Goal: Task Accomplishment & Management: Complete application form

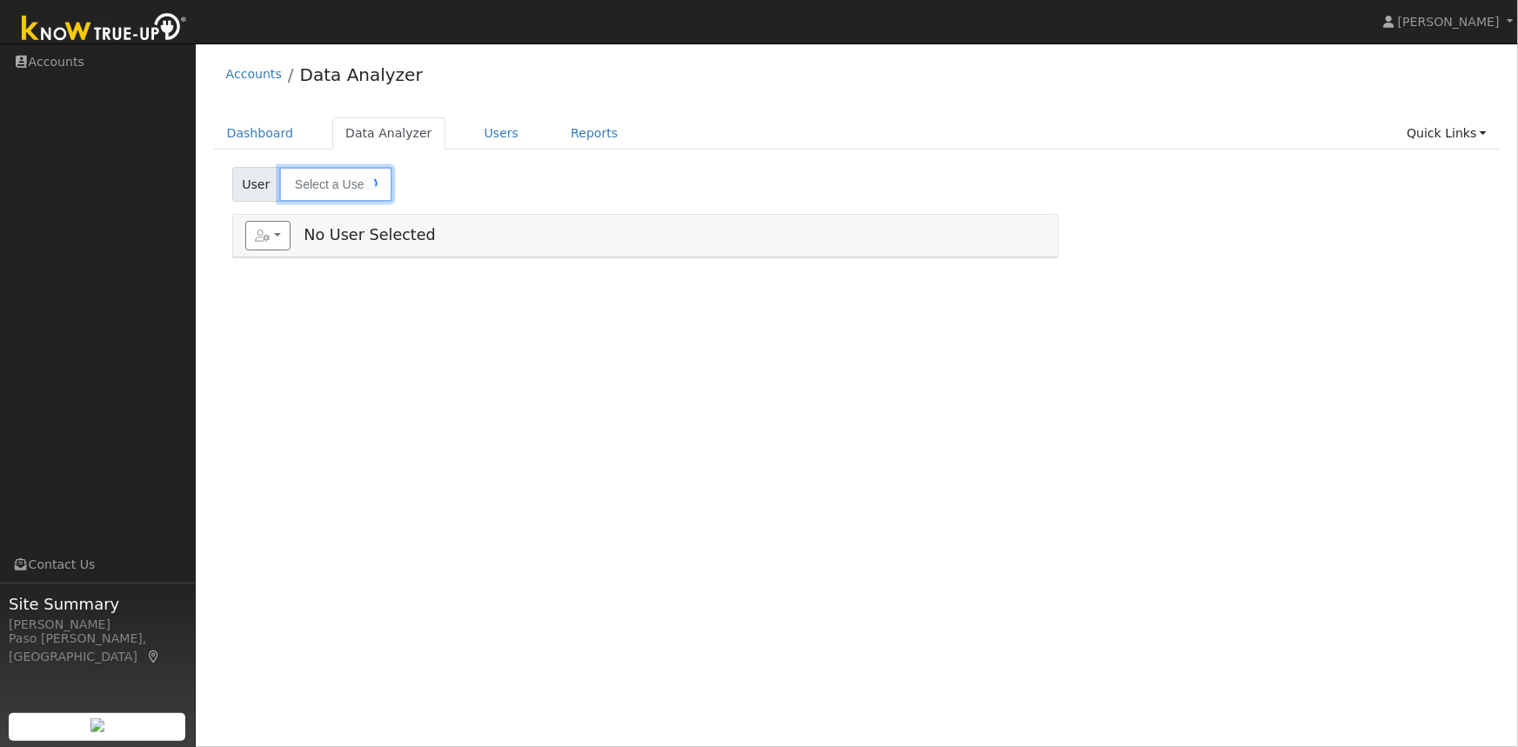
type input "Les Cristal"
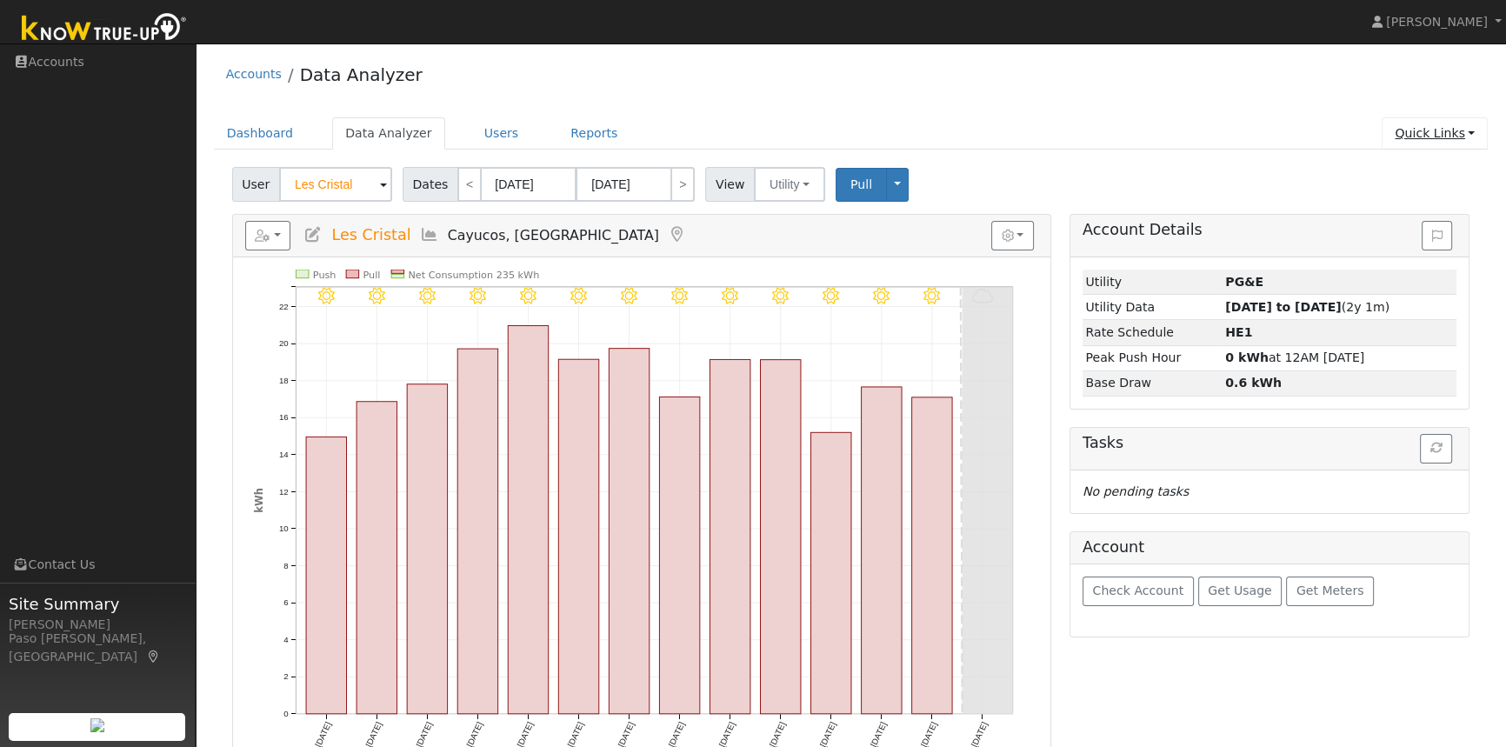
click at [1440, 126] on link "Quick Links" at bounding box center [1435, 133] width 106 height 32
click at [1391, 165] on link "Quick Add" at bounding box center [1399, 170] width 177 height 24
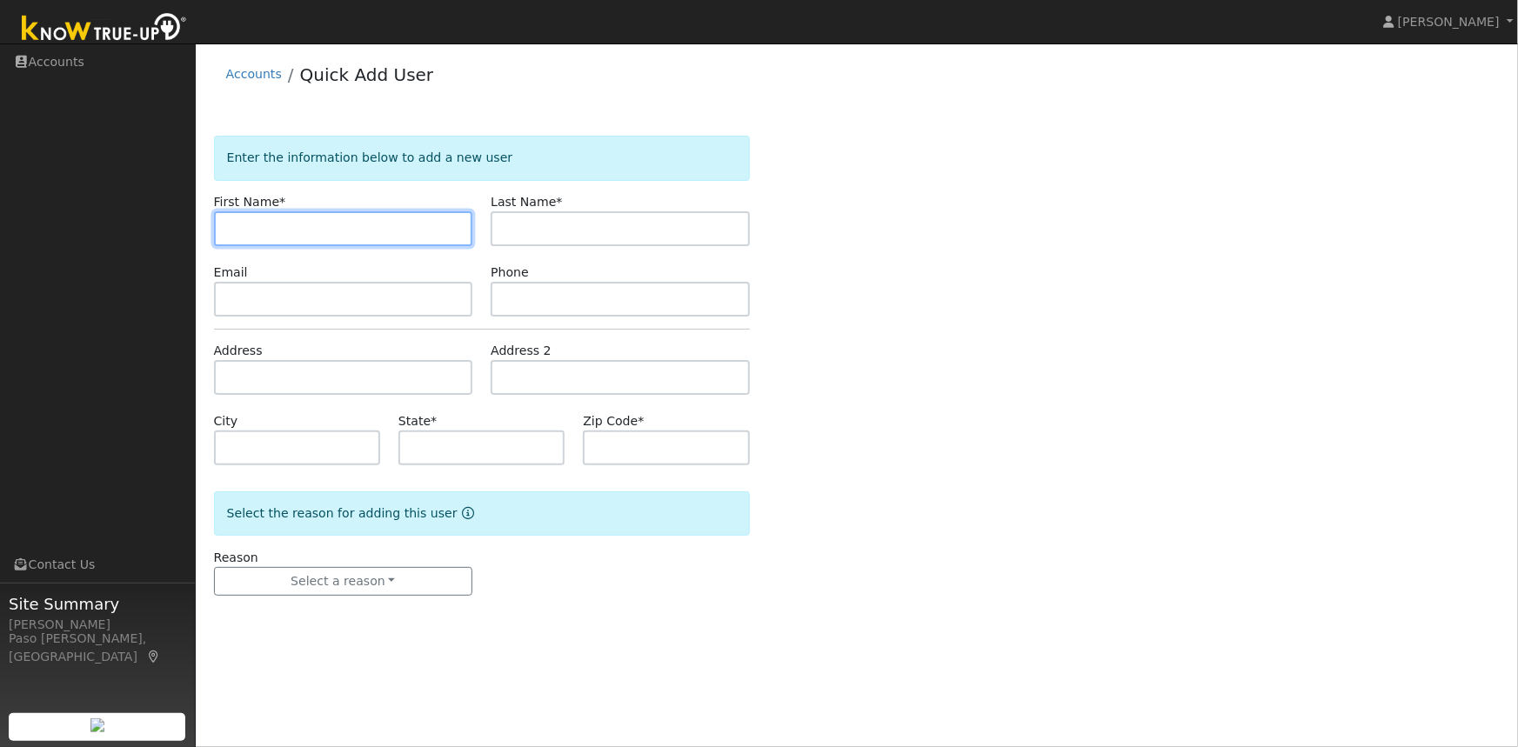
click at [369, 236] on input "text" at bounding box center [343, 228] width 259 height 35
paste input "[PERSON_NAME]"
drag, startPoint x: 263, startPoint y: 226, endPoint x: 279, endPoint y: 225, distance: 16.5
click at [279, 225] on input "[PERSON_NAME]" at bounding box center [343, 228] width 259 height 35
drag, startPoint x: 260, startPoint y: 222, endPoint x: 304, endPoint y: 222, distance: 43.5
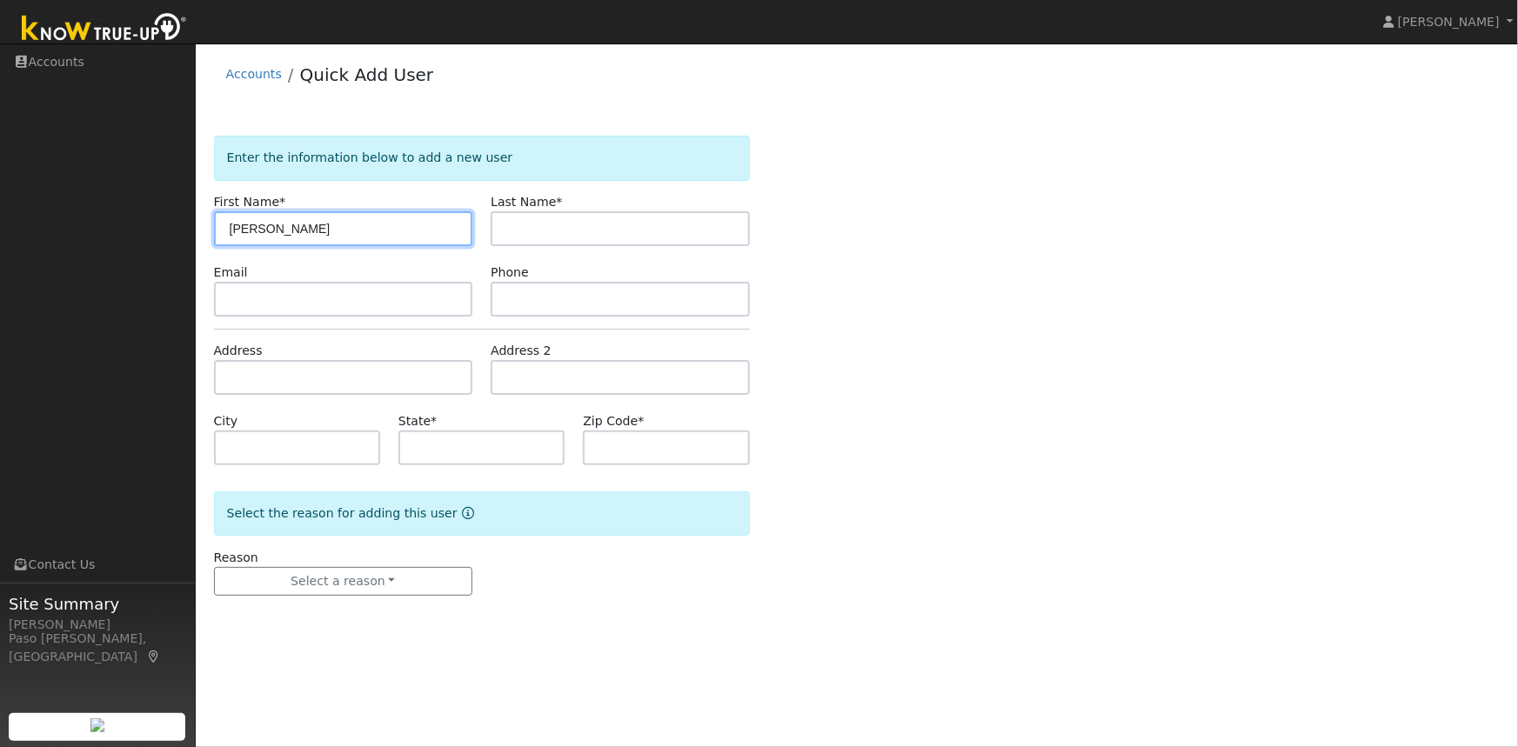
click at [304, 222] on input "[PERSON_NAME]" at bounding box center [343, 228] width 259 height 35
type input "John"
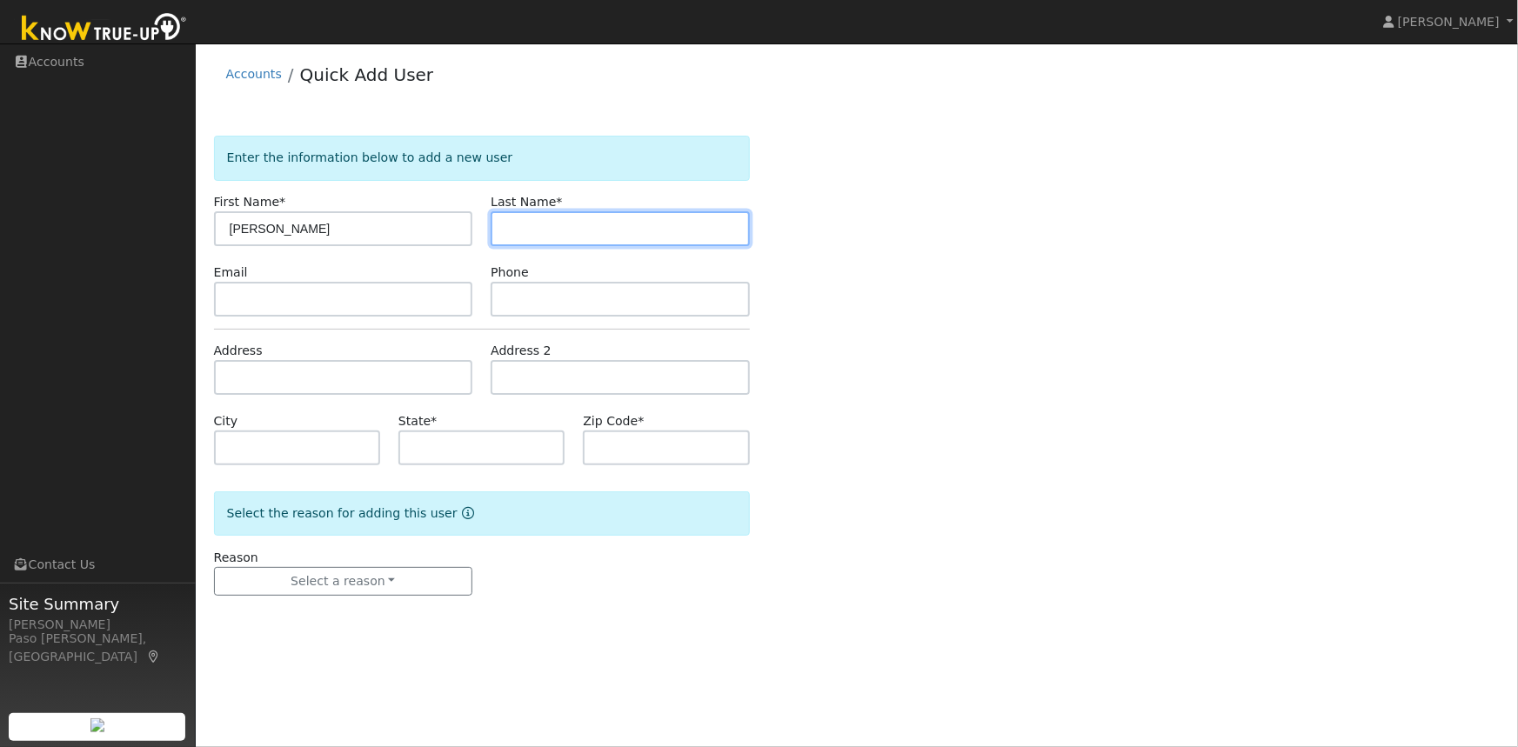
click at [506, 233] on input "text" at bounding box center [619, 228] width 259 height 35
paste input "Vaughn"
type input "Vaughn"
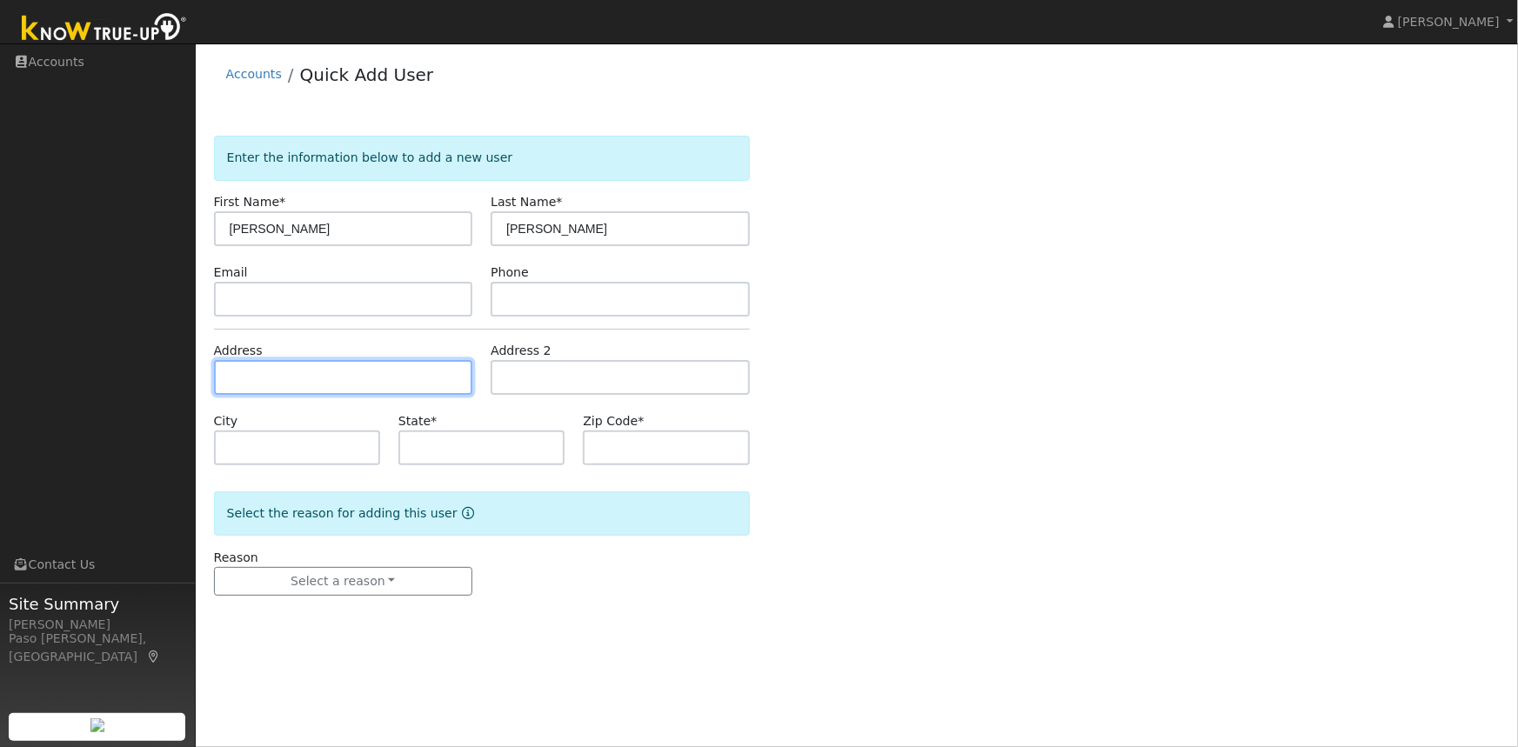
click at [274, 378] on input "text" at bounding box center [343, 377] width 259 height 35
paste input "871 Fresno Street, Pismo Beach, California 93449"
type input "[STREET_ADDRESS]"
type input "Pismo Beach"
type input "CA"
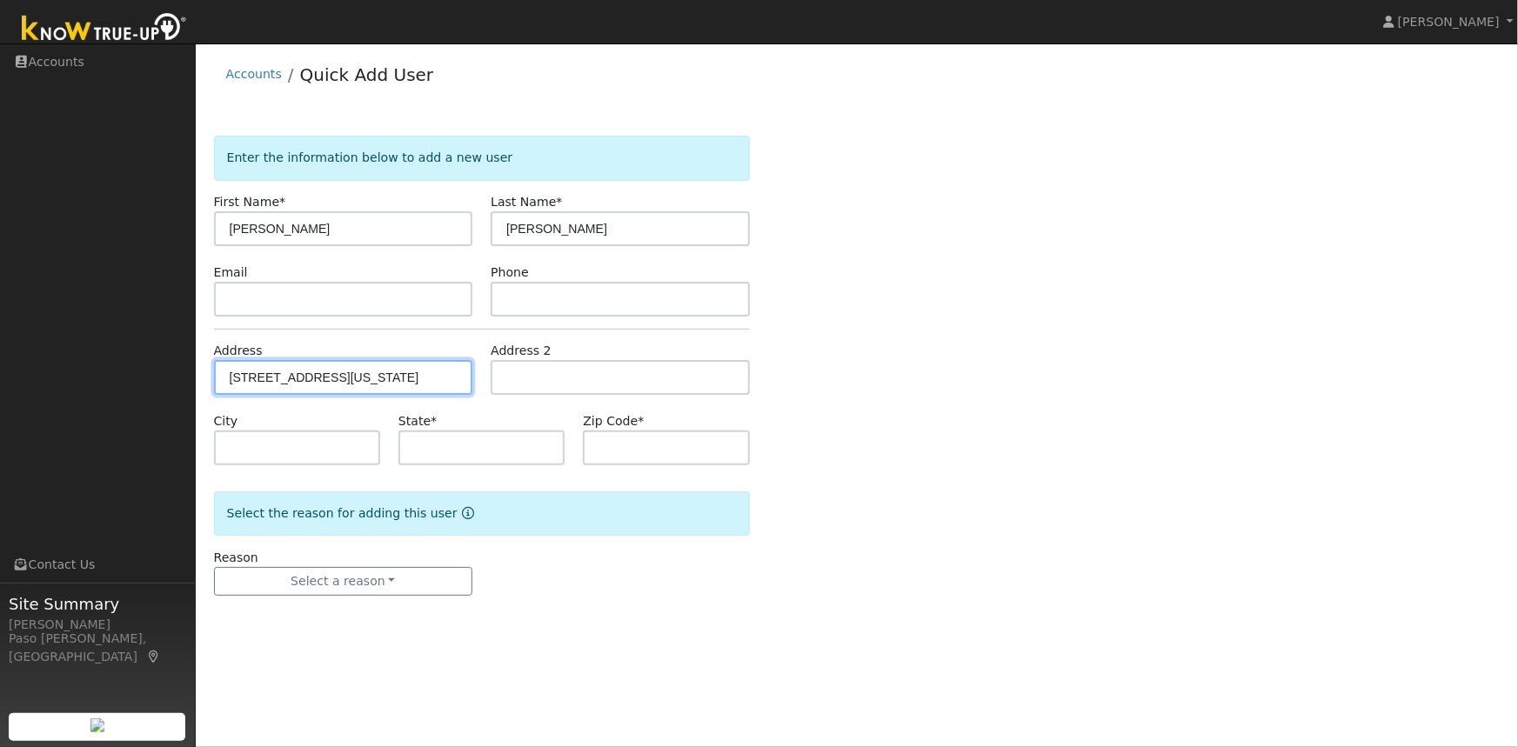
type input "93449"
click at [944, 428] on div "Enter the information below to add a new user First Name * John Last Name * Vau…" at bounding box center [857, 383] width 1286 height 495
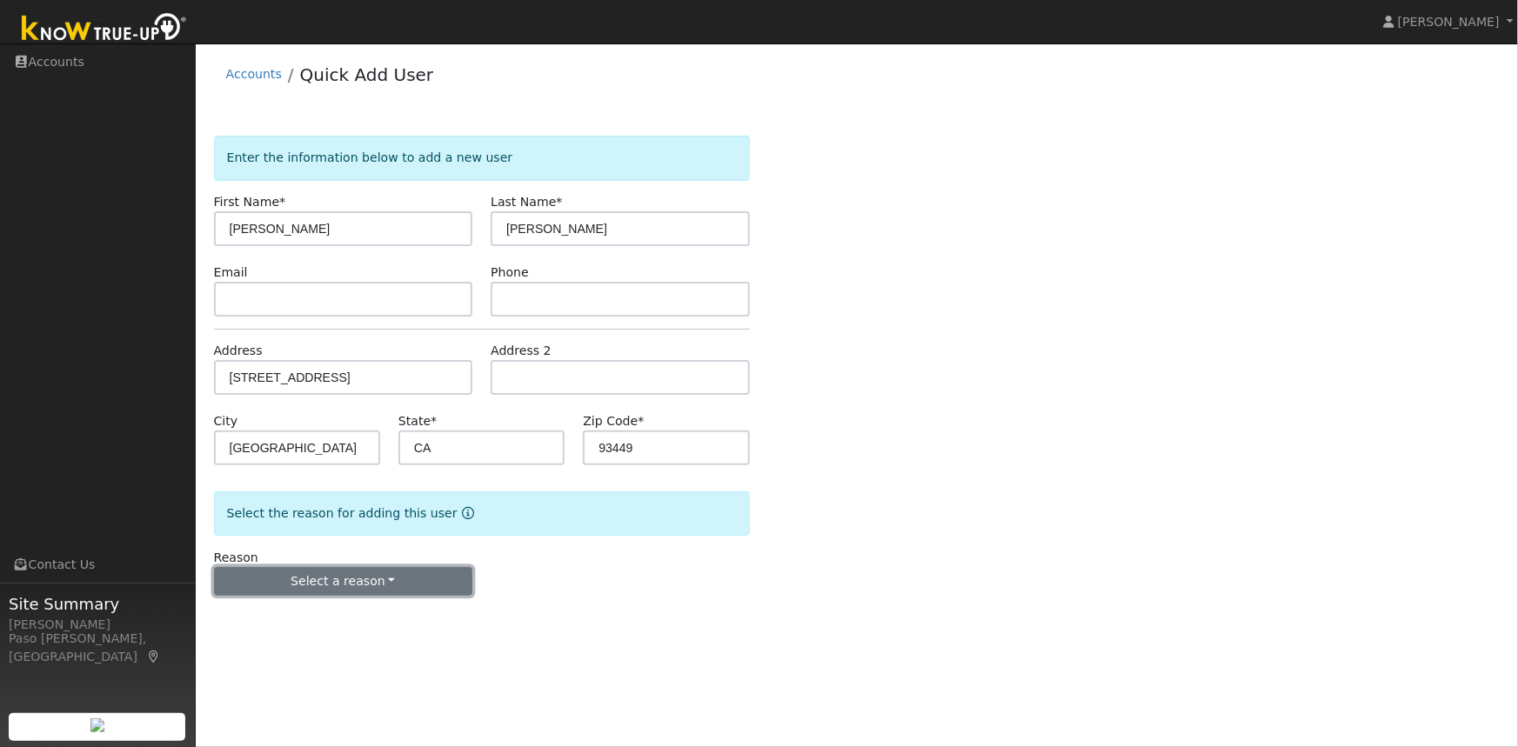
click at [360, 585] on button "Select a reason" at bounding box center [343, 582] width 259 height 30
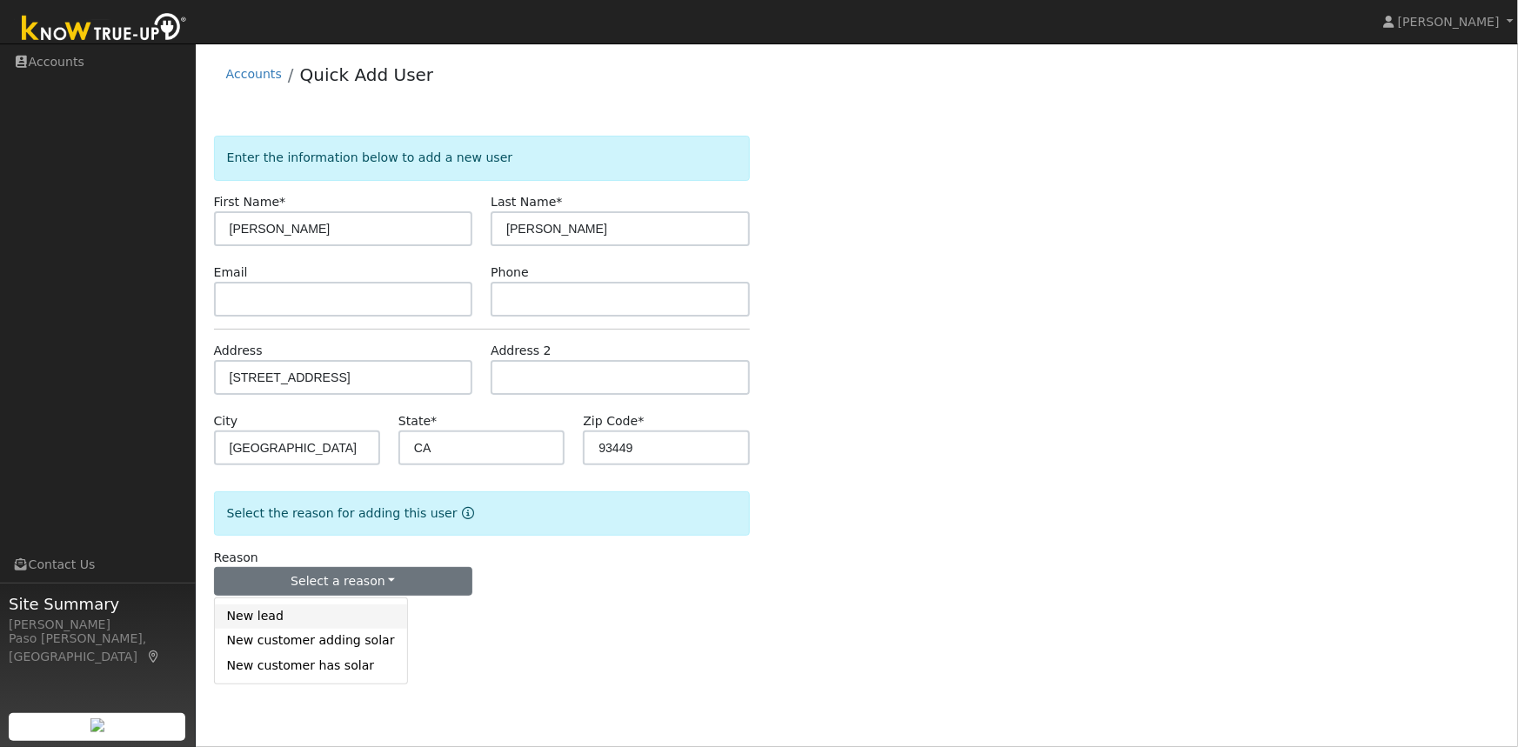
click at [293, 618] on link "New lead" at bounding box center [311, 616] width 192 height 24
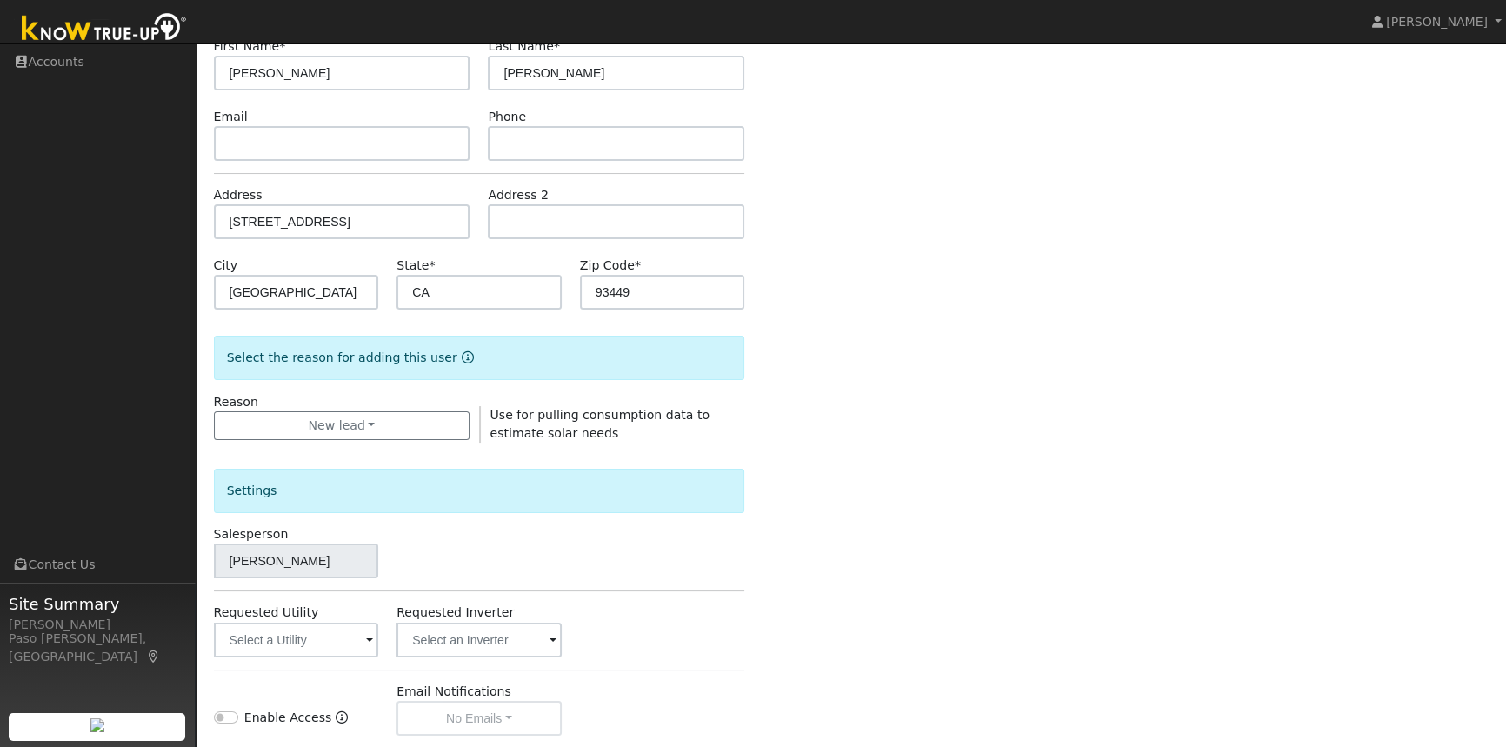
scroll to position [316, 0]
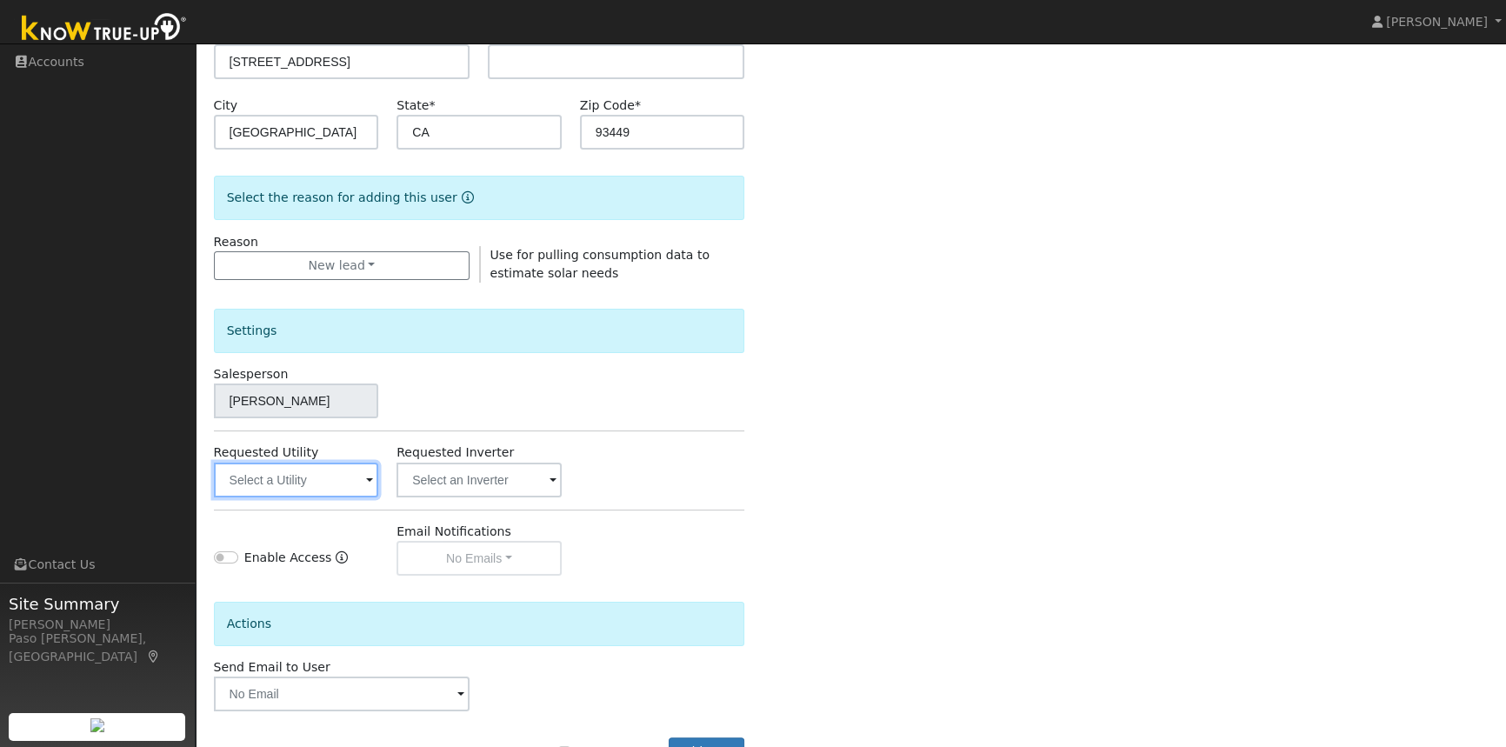
click at [317, 468] on input "text" at bounding box center [296, 480] width 165 height 35
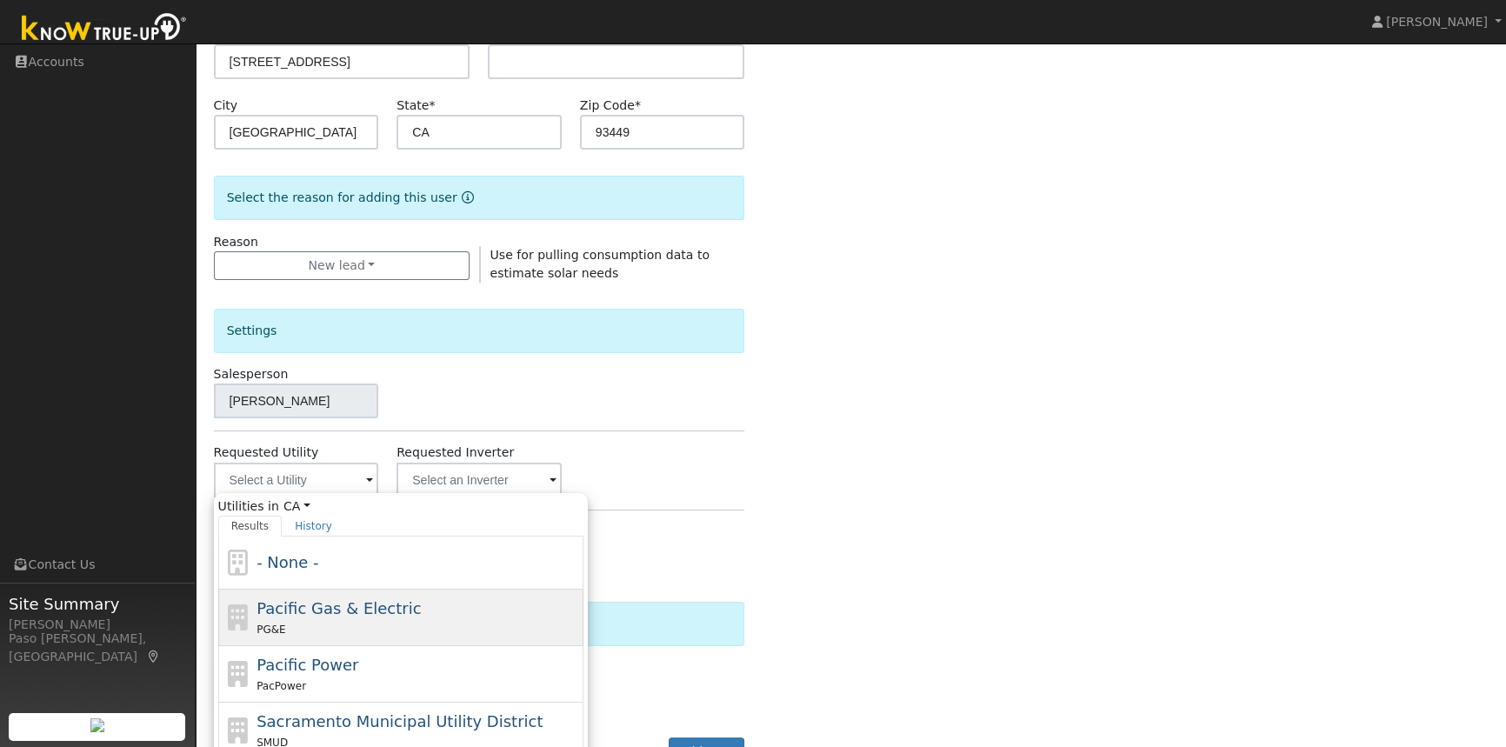
click at [316, 611] on span "Pacific Gas & Electric" at bounding box center [339, 608] width 164 height 18
type input "Pacific Gas & Electric"
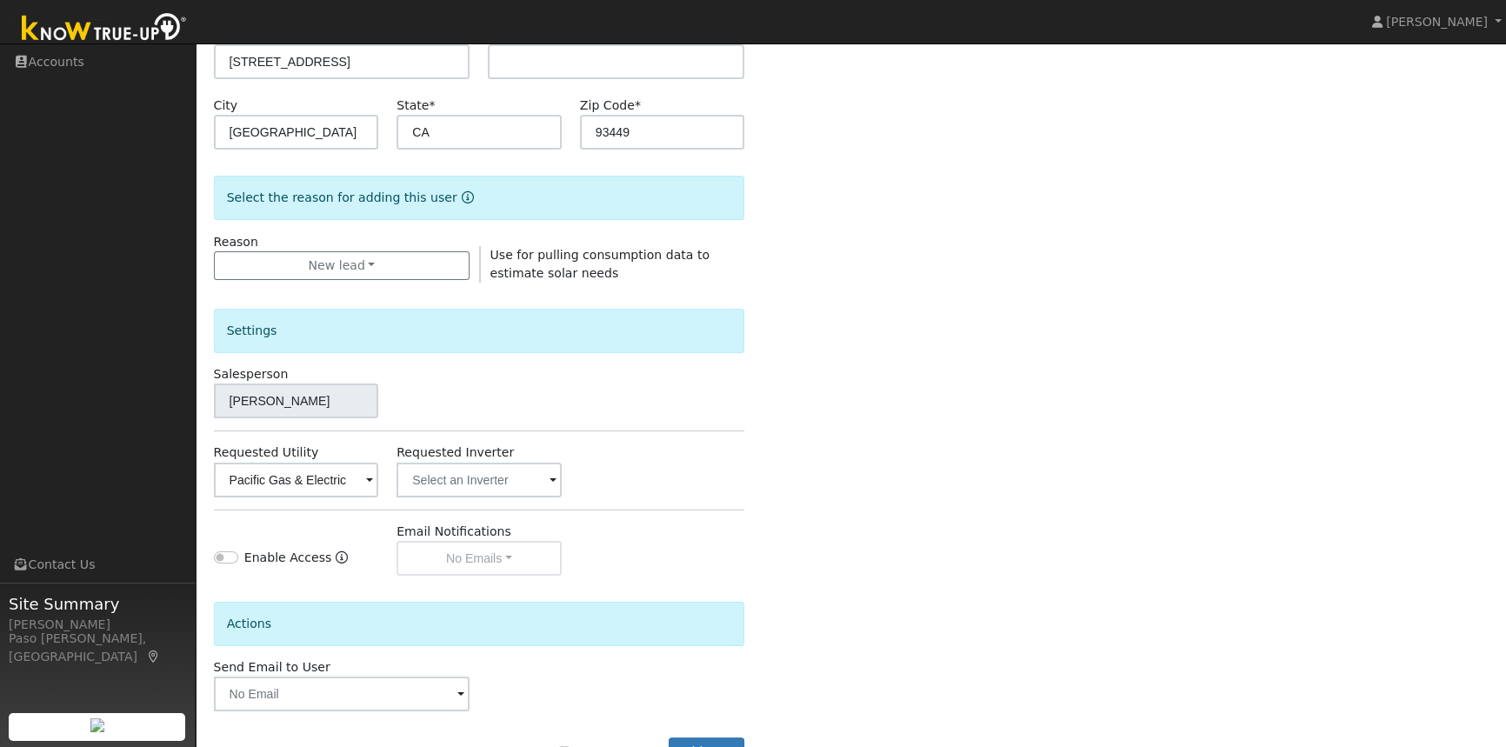
click at [837, 452] on div "Enter the information below to add a new user First Name * John Last Name * Vau…" at bounding box center [851, 311] width 1275 height 982
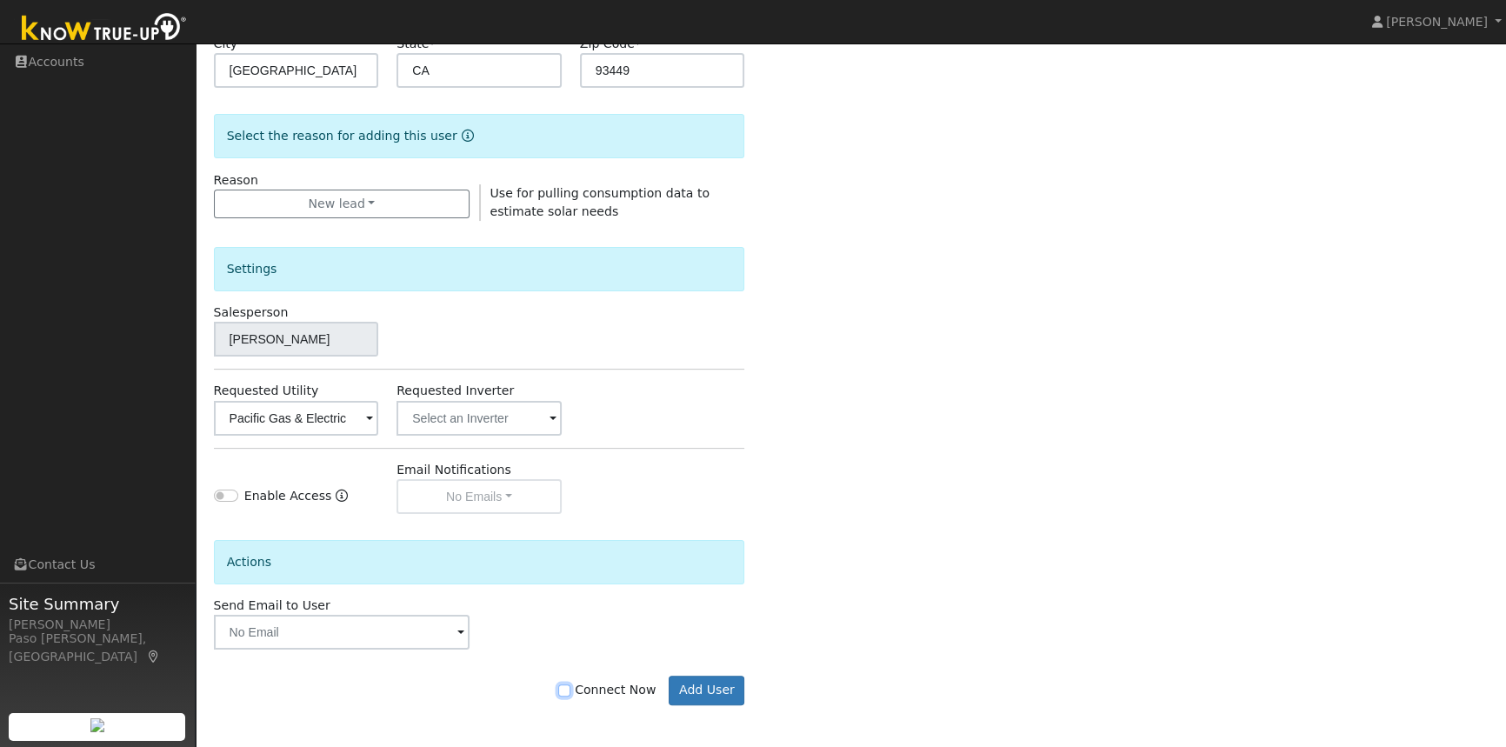
click at [571, 688] on input "Connect Now" at bounding box center [564, 690] width 12 height 12
checkbox input "true"
click at [700, 692] on button "Add User" at bounding box center [707, 691] width 76 height 30
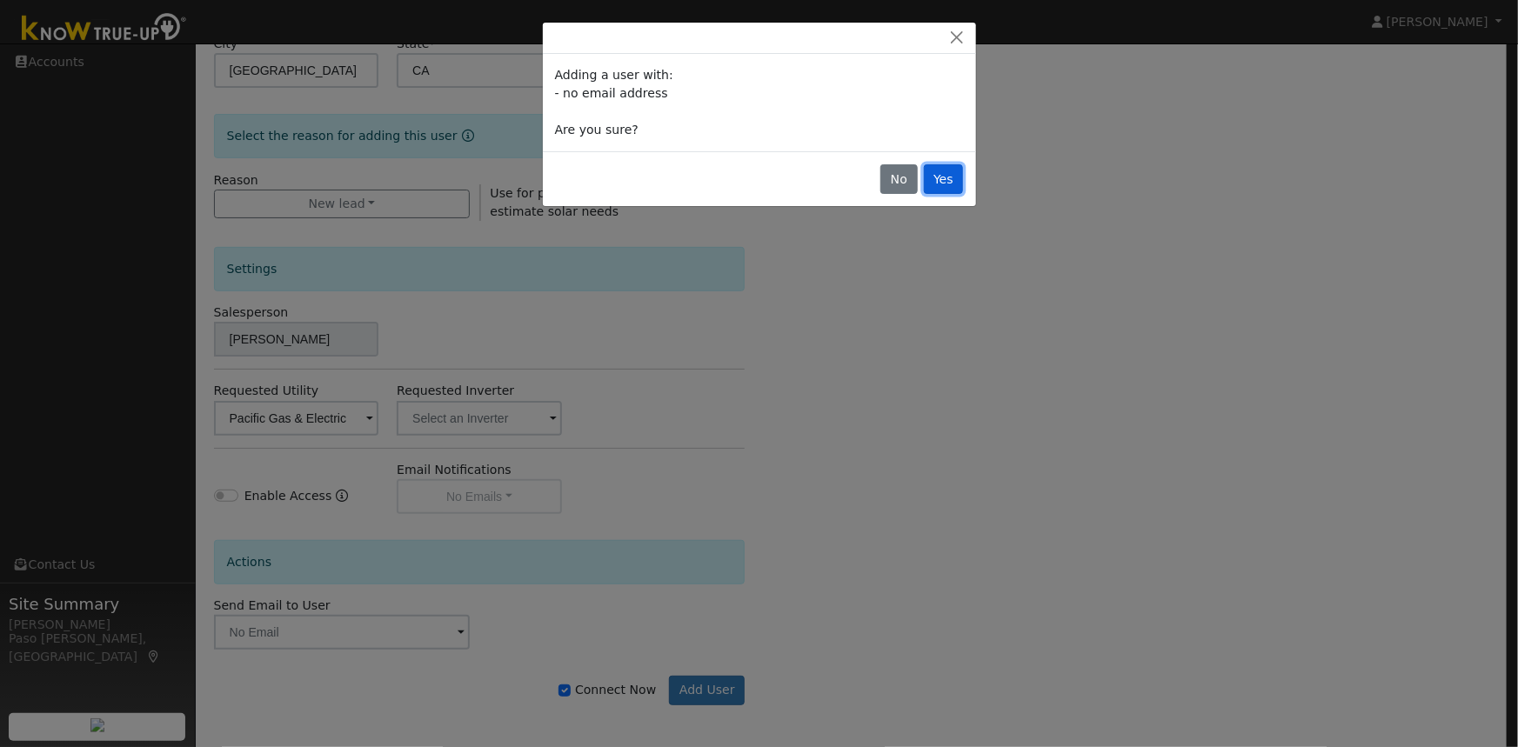
click at [939, 176] on button "Yes" at bounding box center [944, 179] width 40 height 30
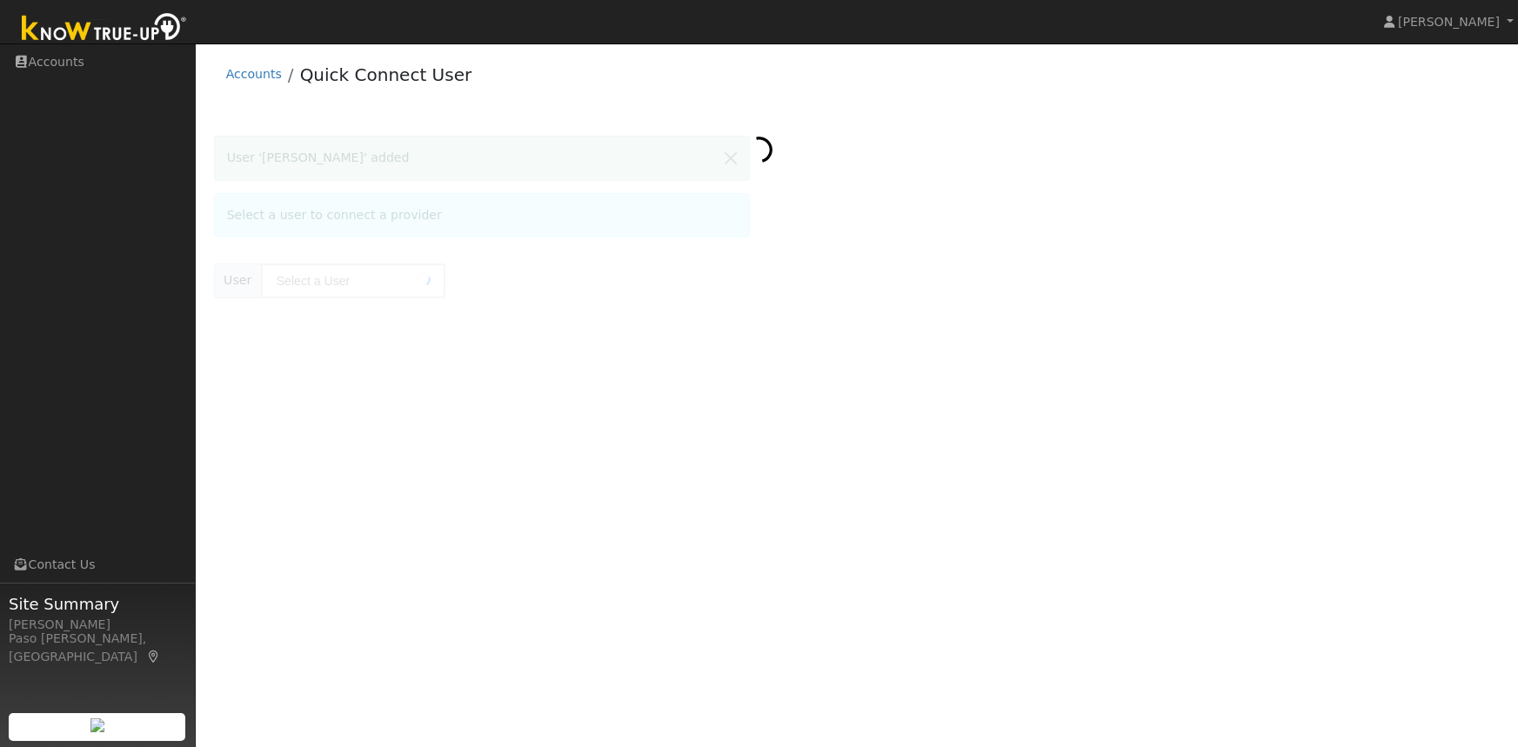
type input "[PERSON_NAME]"
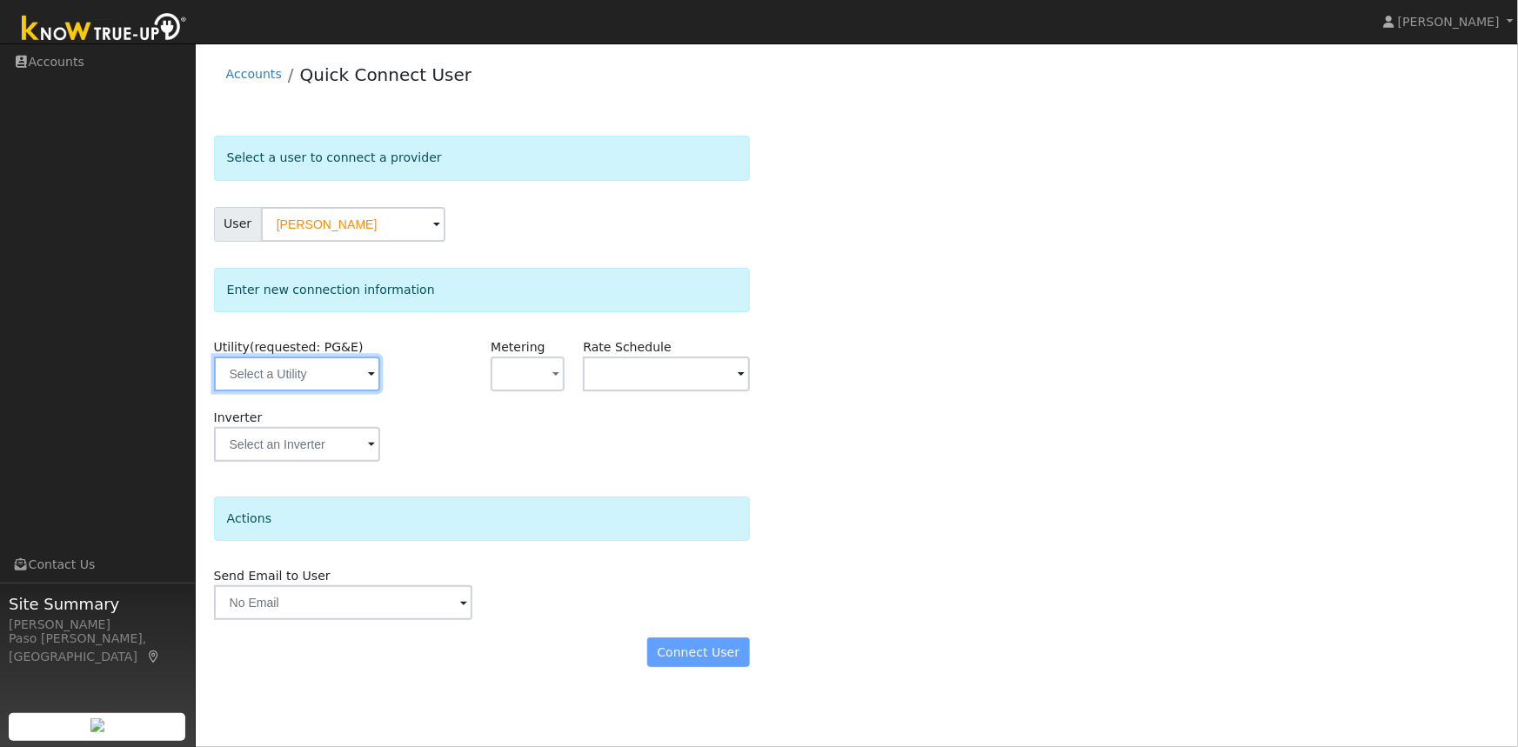
click at [317, 377] on input "text" at bounding box center [297, 374] width 166 height 35
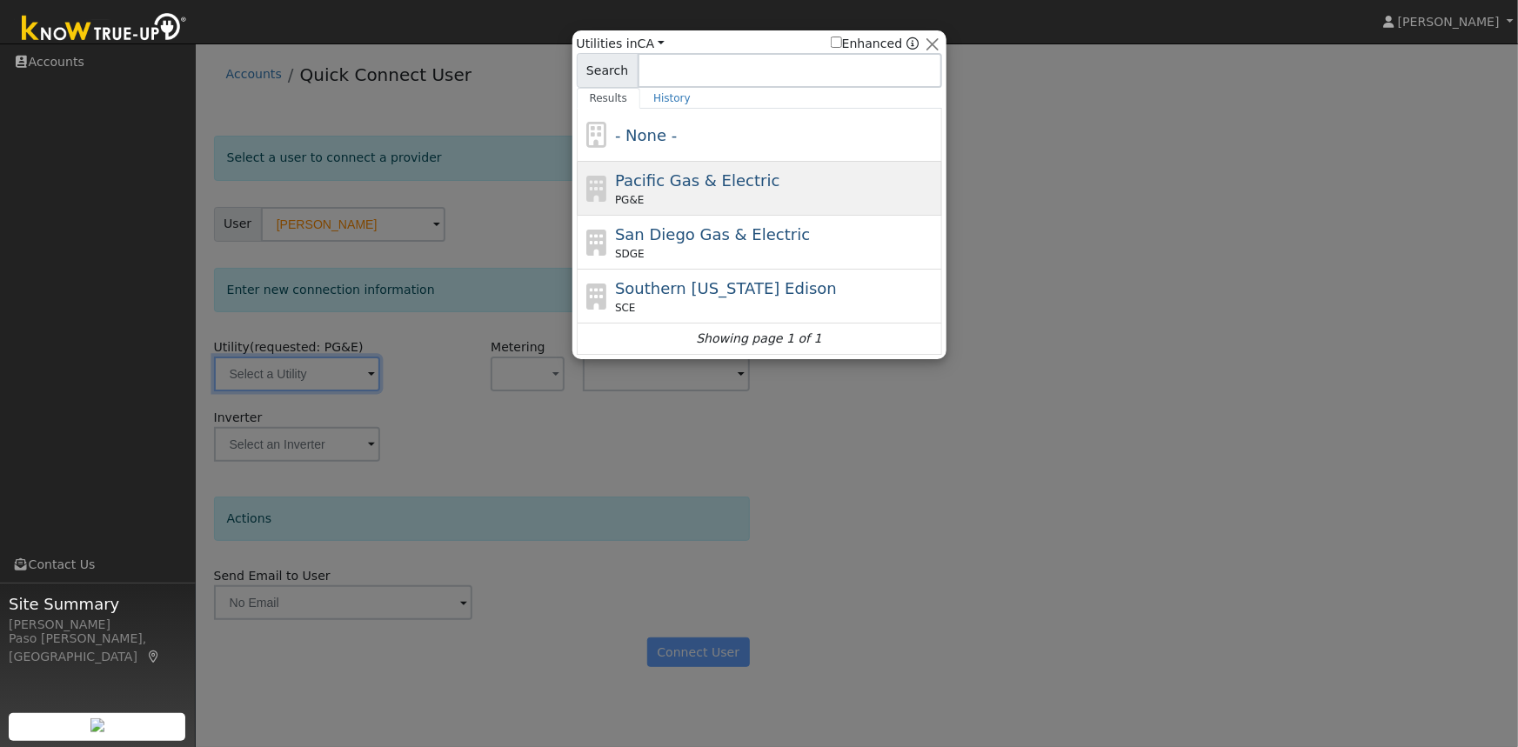
click at [658, 188] on span "Pacific Gas & Electric" at bounding box center [697, 180] width 164 height 18
type input "PG&E"
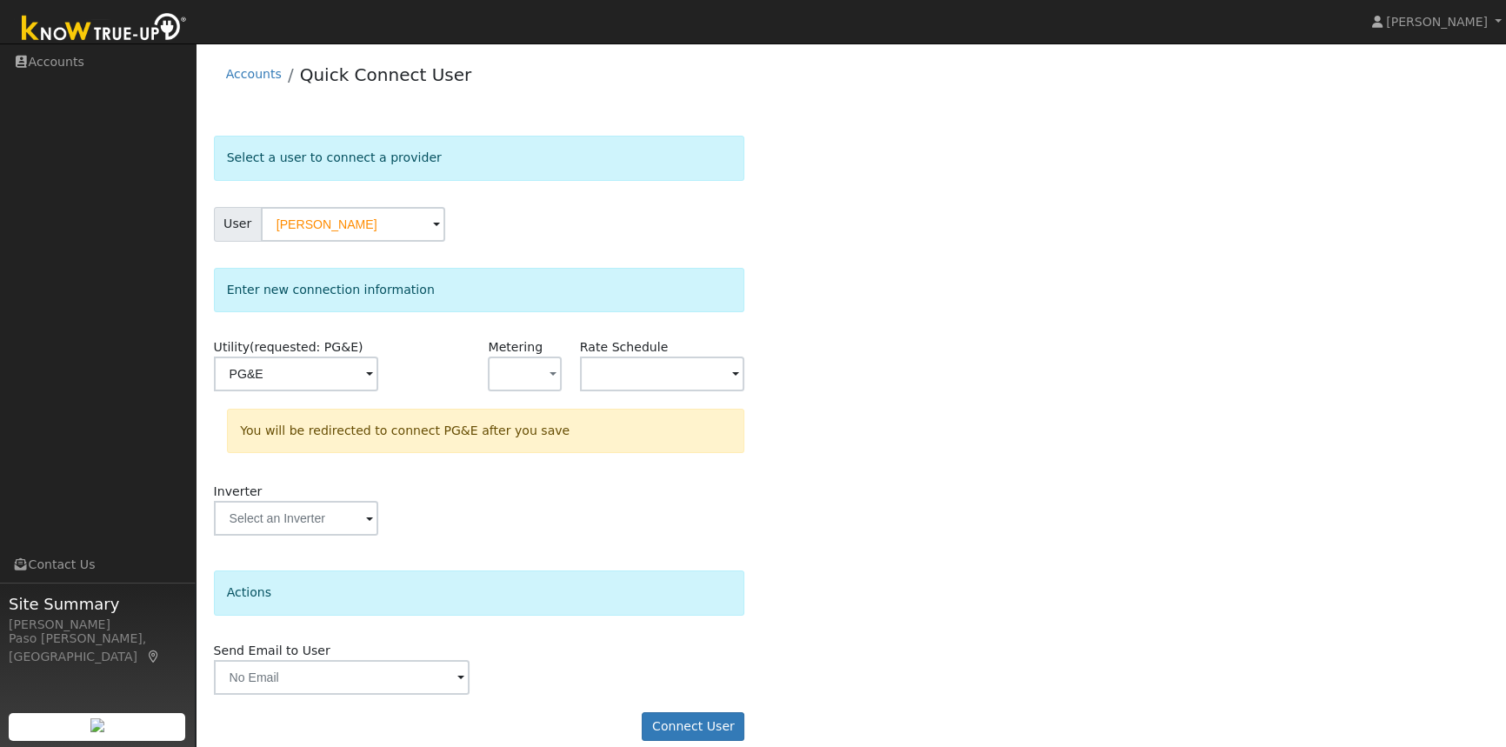
click at [866, 352] on div "Select a user to connect a provider User John Vaughn Account Default Account De…" at bounding box center [851, 447] width 1275 height 623
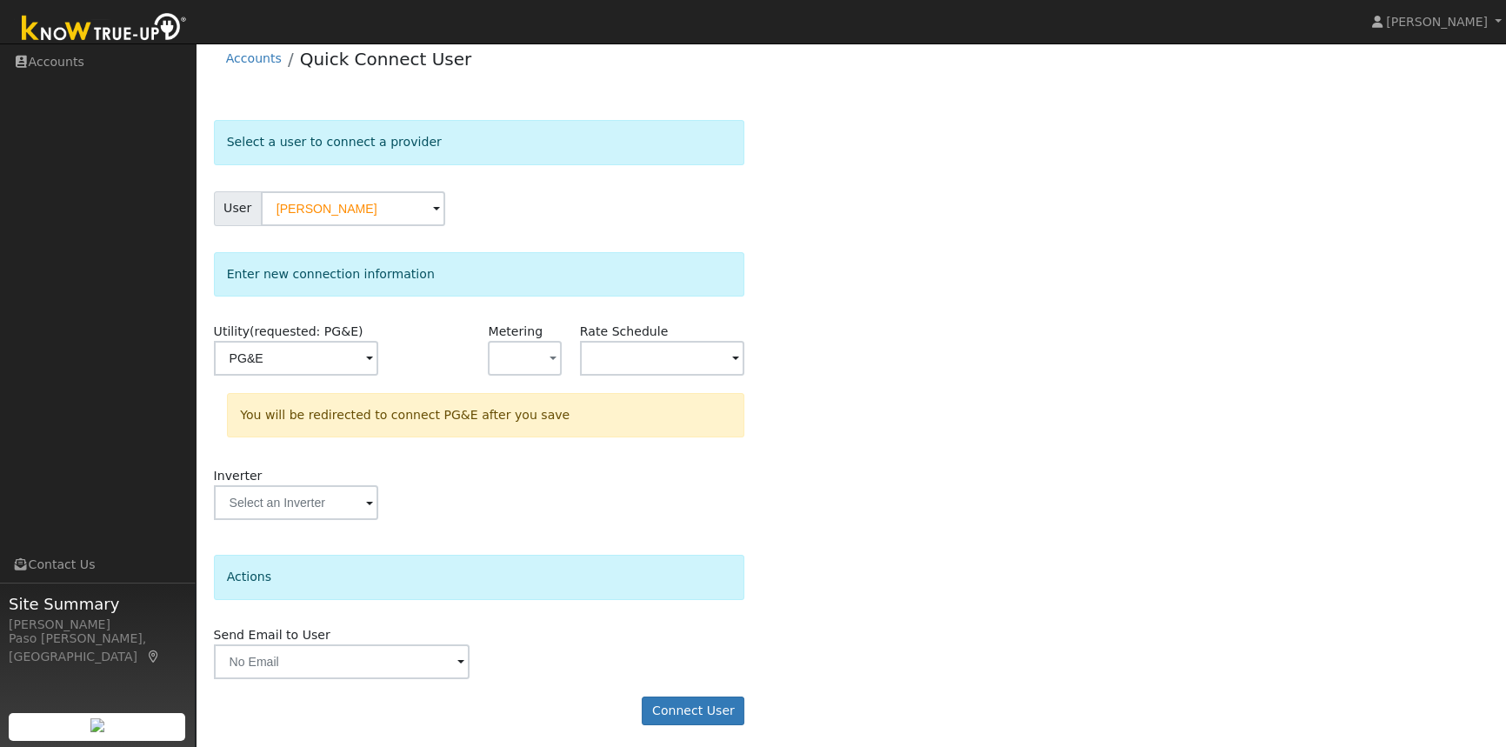
scroll to position [19, 0]
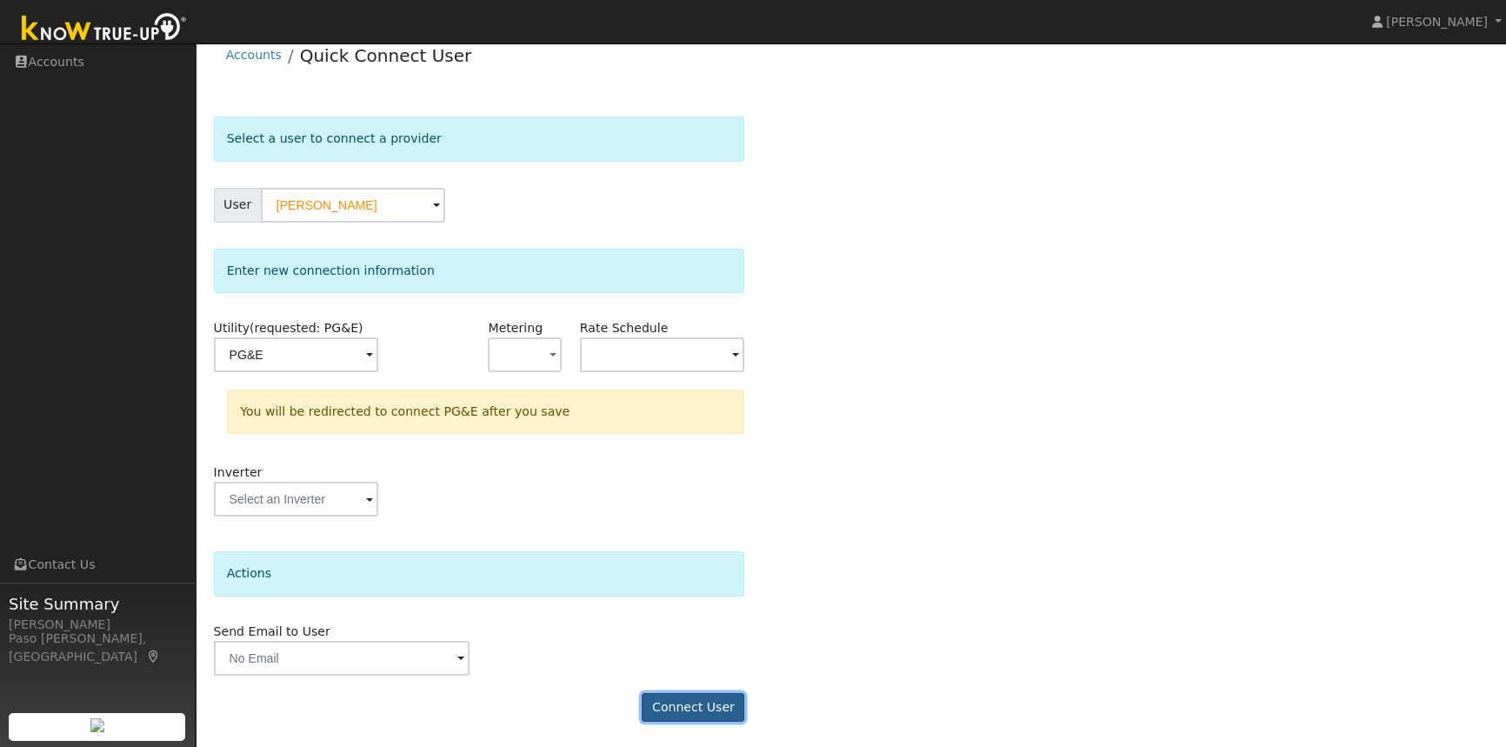
click at [688, 704] on button "Connect User" at bounding box center [693, 708] width 103 height 30
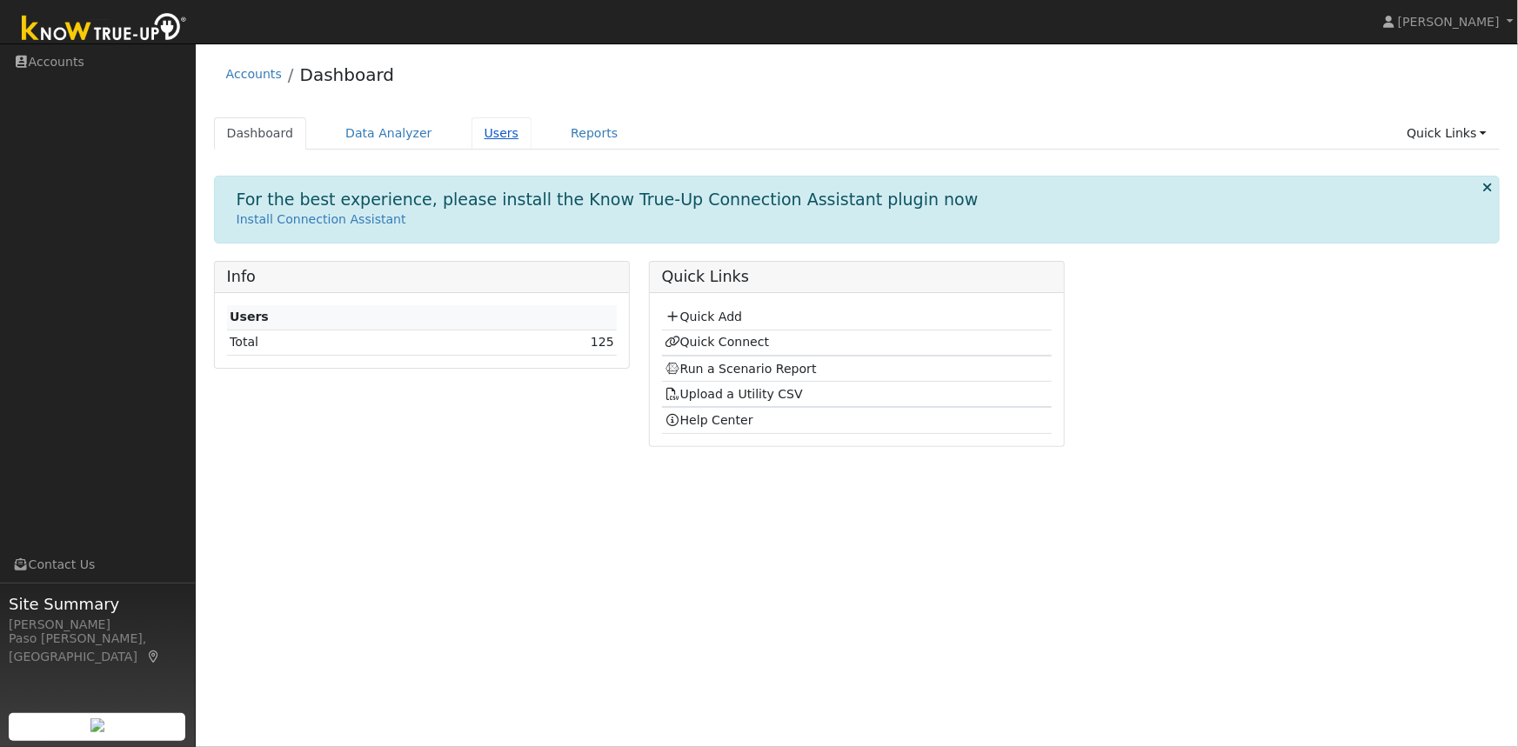
click at [471, 138] on link "Users" at bounding box center [501, 133] width 61 height 32
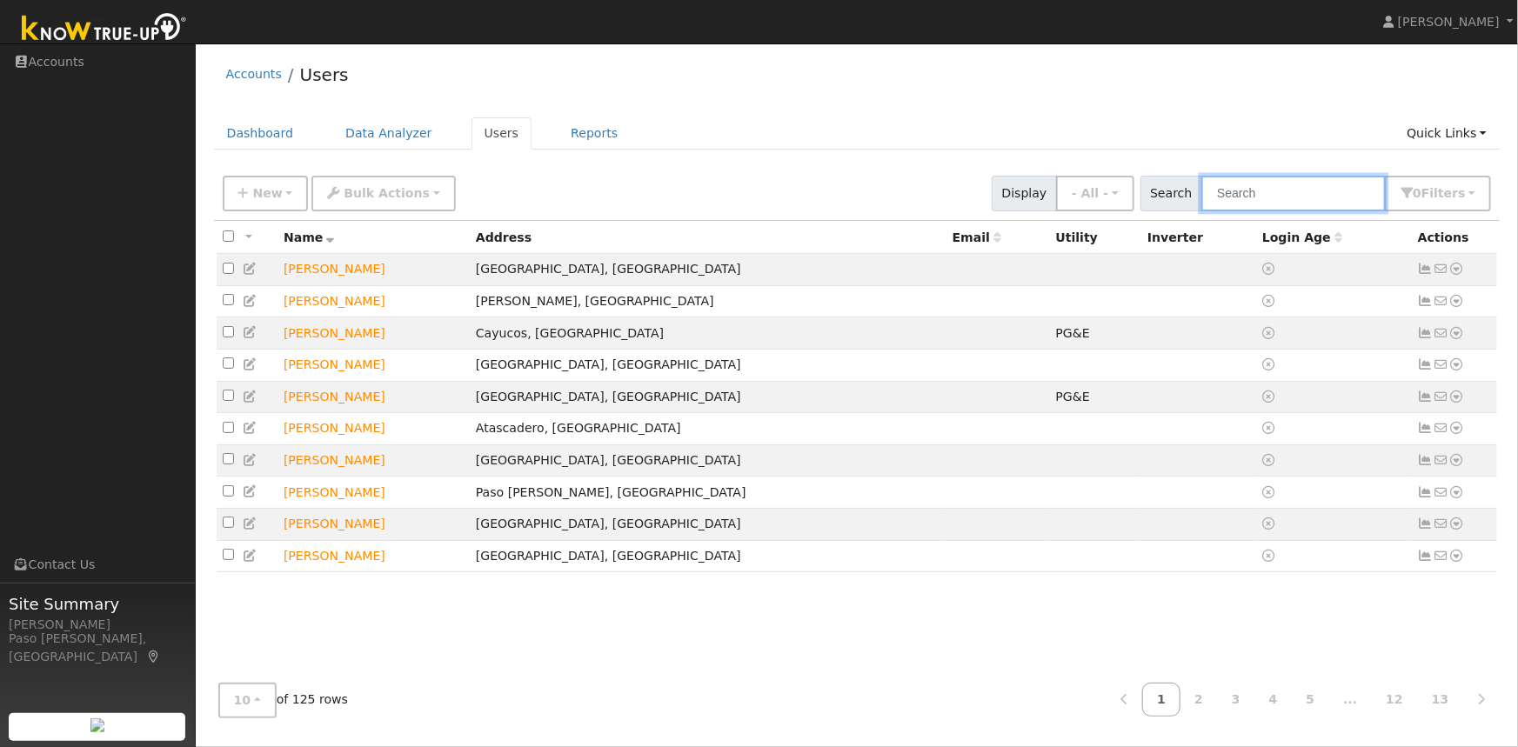
click at [1253, 202] on input "text" at bounding box center [1293, 194] width 184 height 36
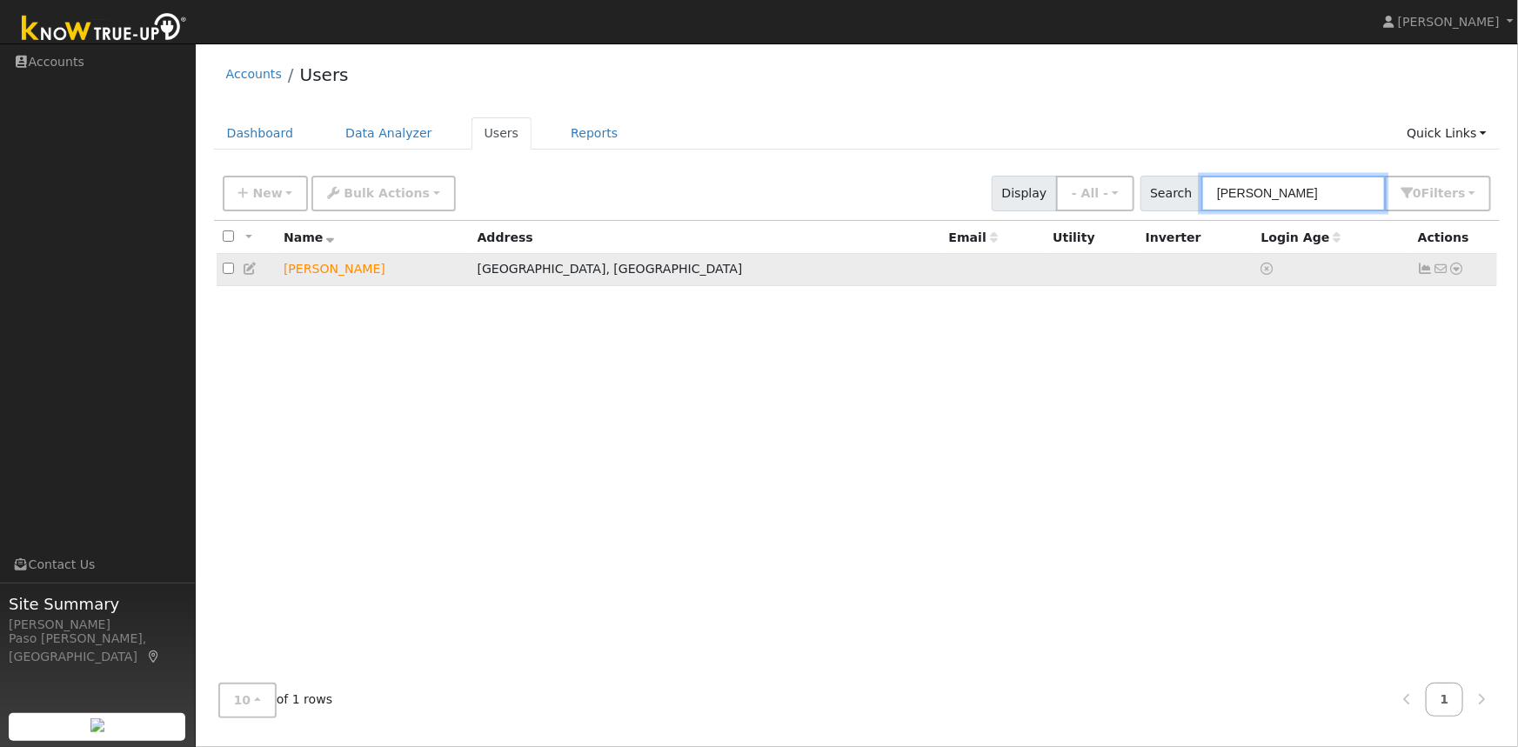
type input "[PERSON_NAME]"
click at [1460, 270] on icon at bounding box center [1457, 269] width 16 height 12
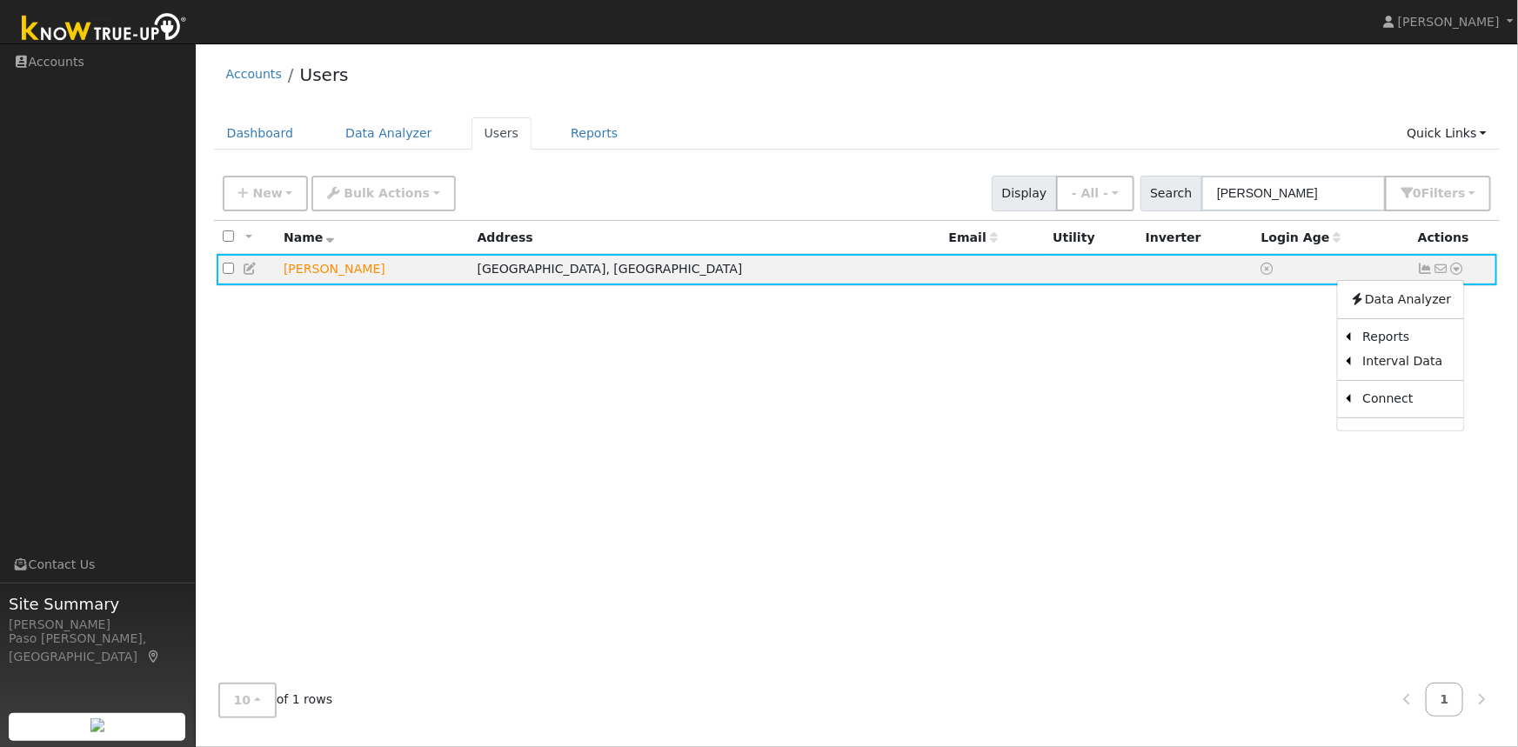
click at [1416, 304] on link "Data Analyzer" at bounding box center [1400, 299] width 126 height 24
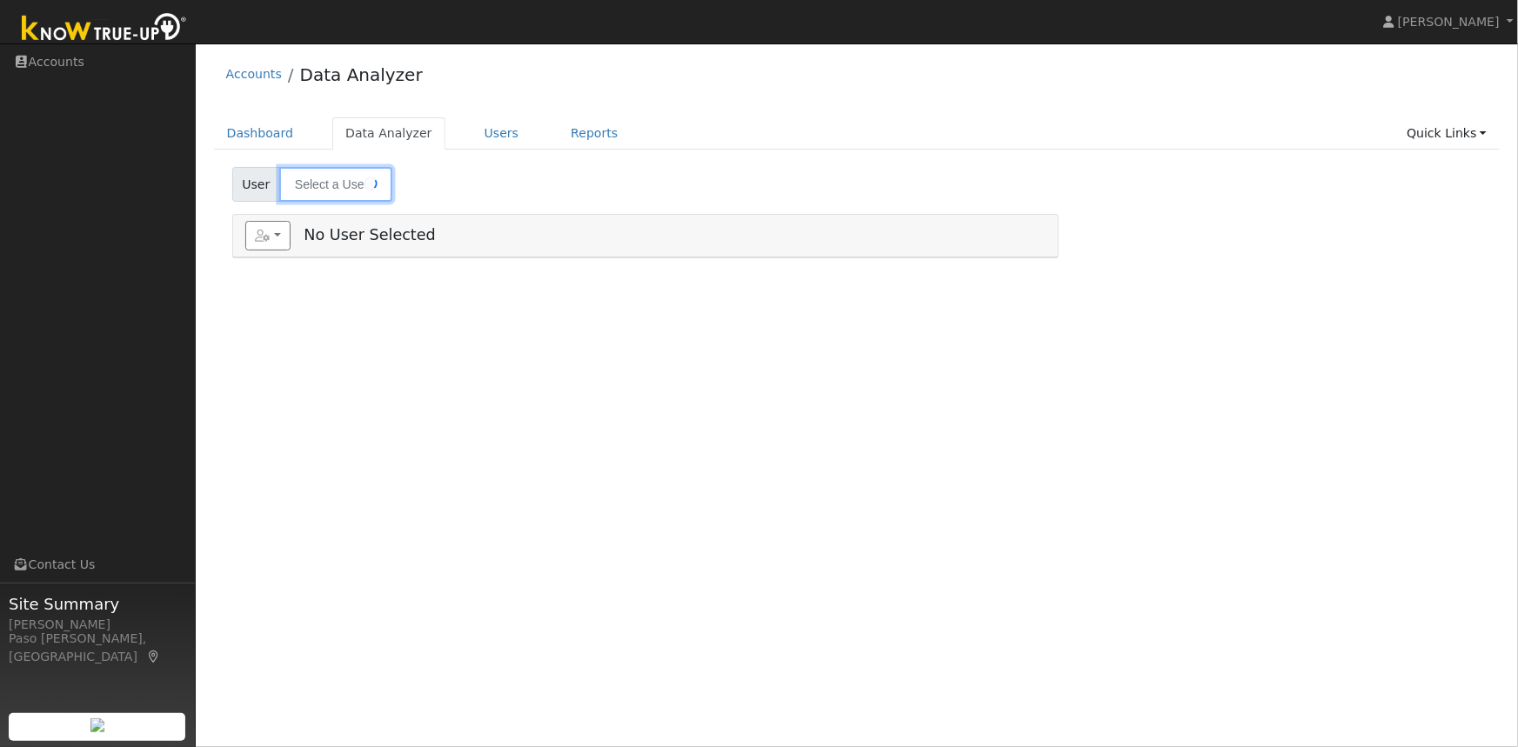
type input "[PERSON_NAME]"
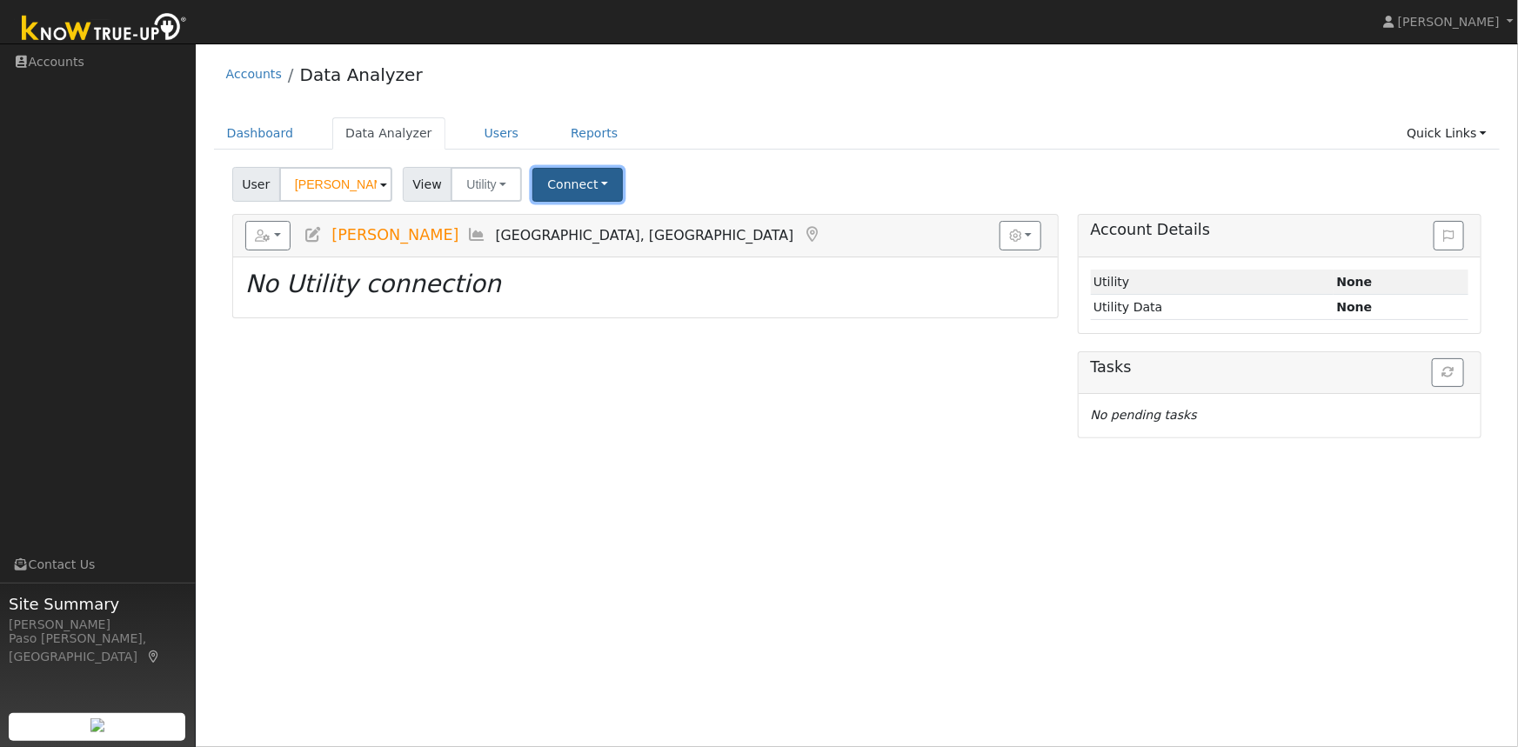
click at [578, 183] on button "Connect" at bounding box center [577, 185] width 90 height 34
click at [586, 259] on link "Quick Connect" at bounding box center [602, 260] width 136 height 24
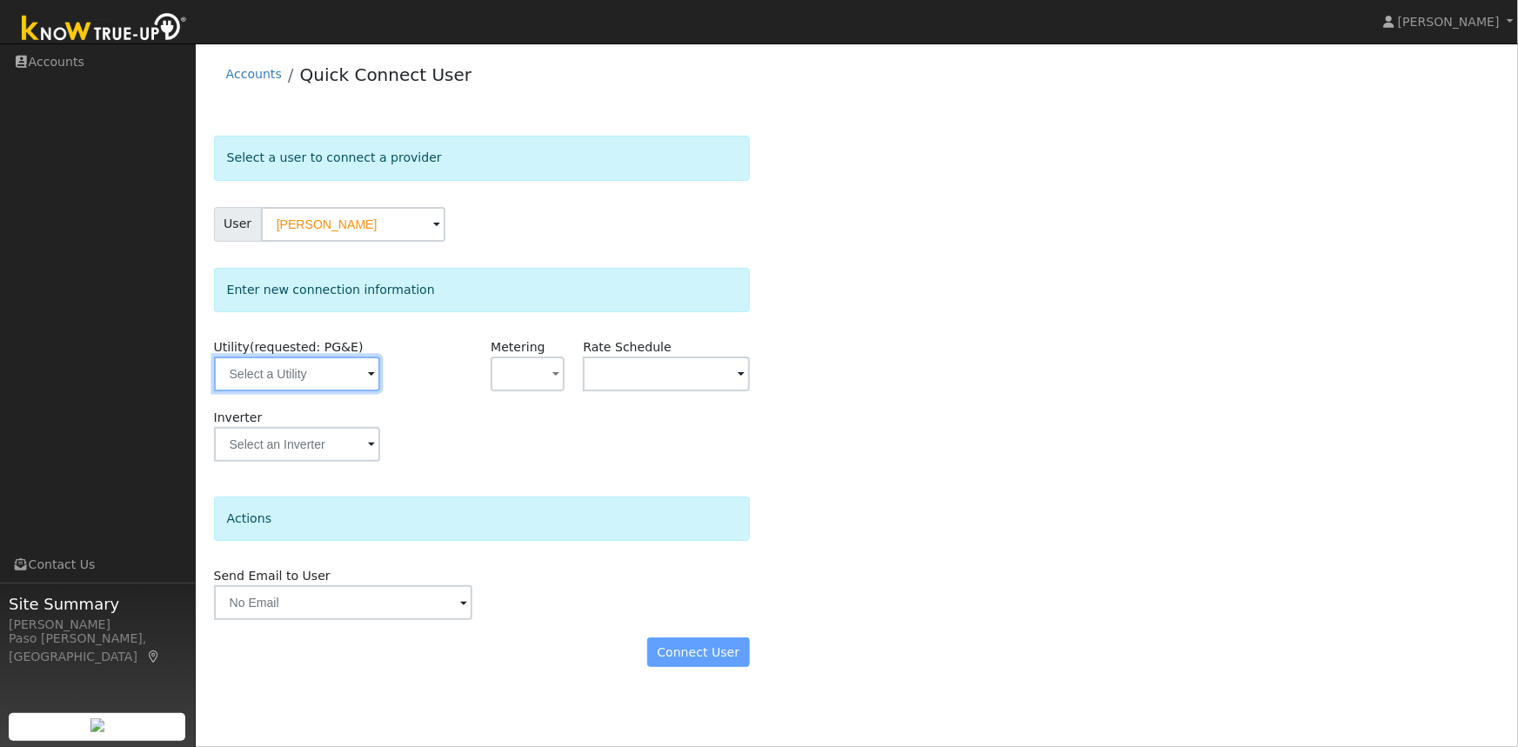
click at [348, 374] on input "text" at bounding box center [297, 374] width 166 height 35
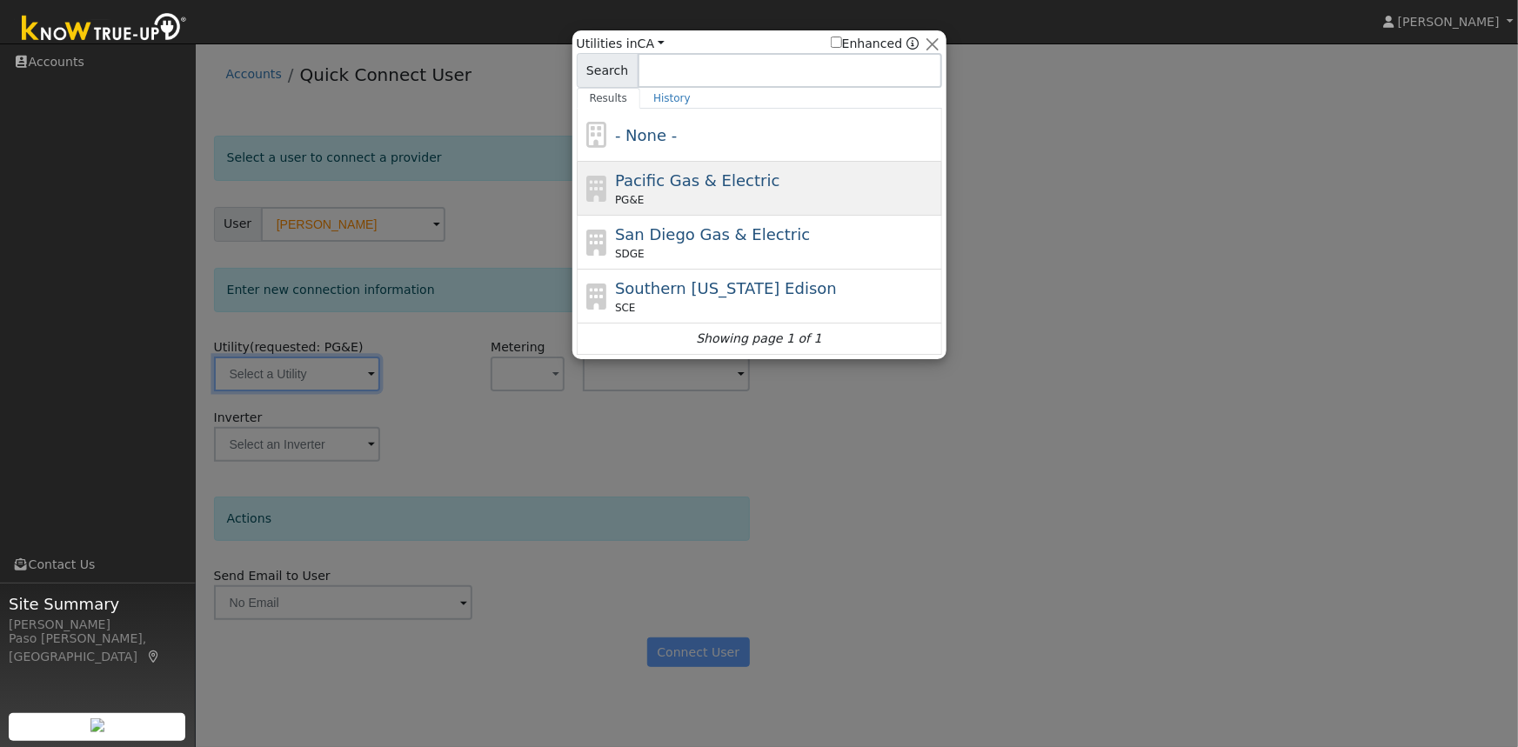
click at [701, 172] on span "Pacific Gas & Electric" at bounding box center [697, 180] width 164 height 18
type input "PG&E"
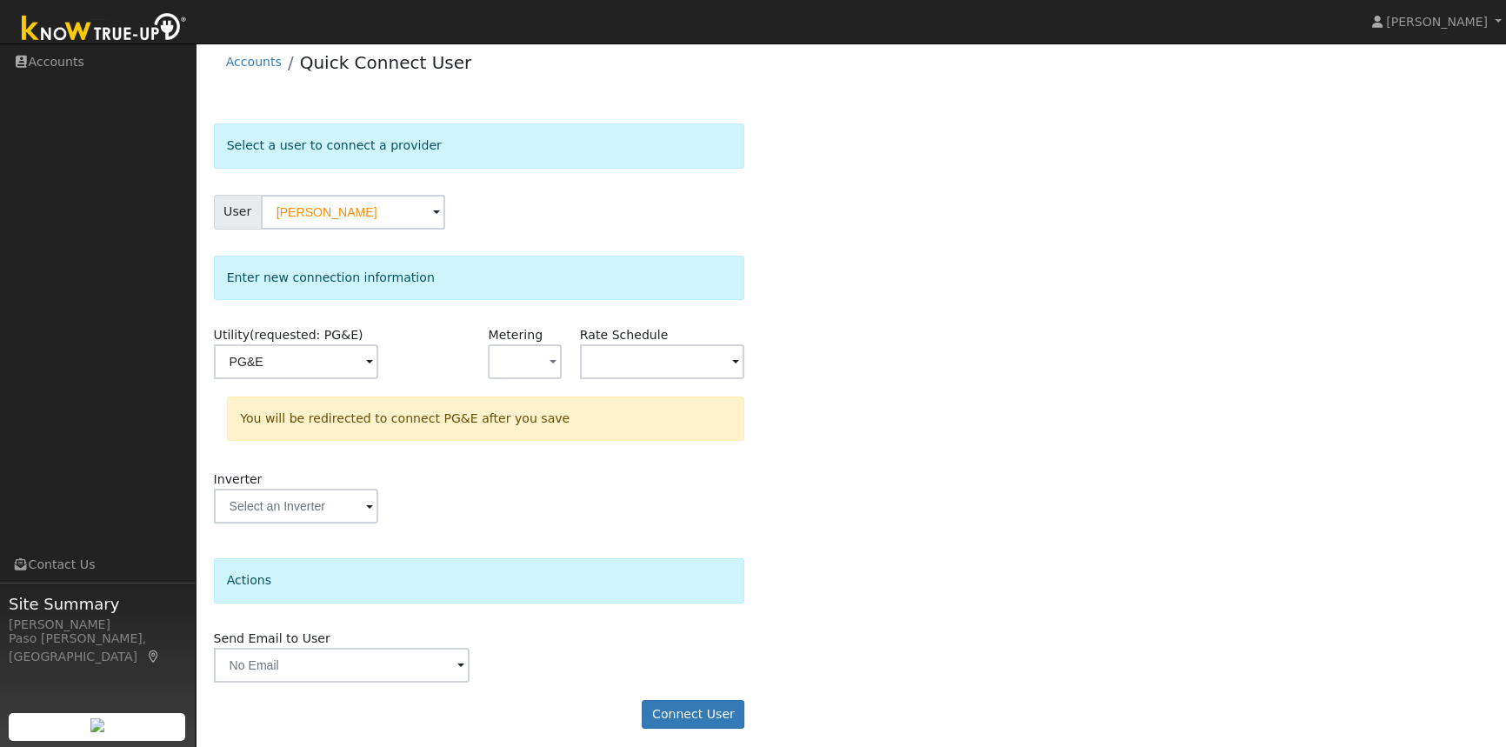
scroll to position [19, 0]
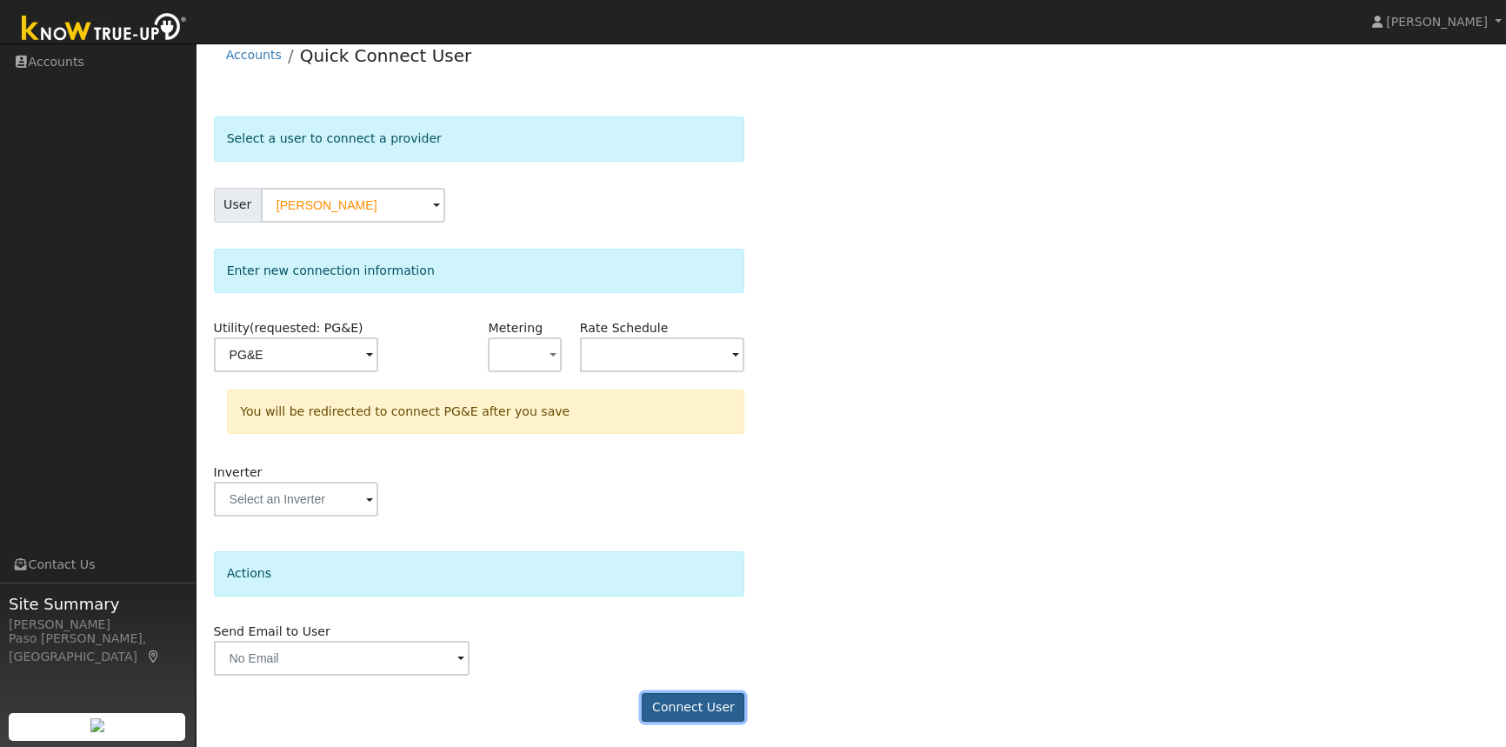
click at [690, 704] on button "Connect User" at bounding box center [693, 708] width 103 height 30
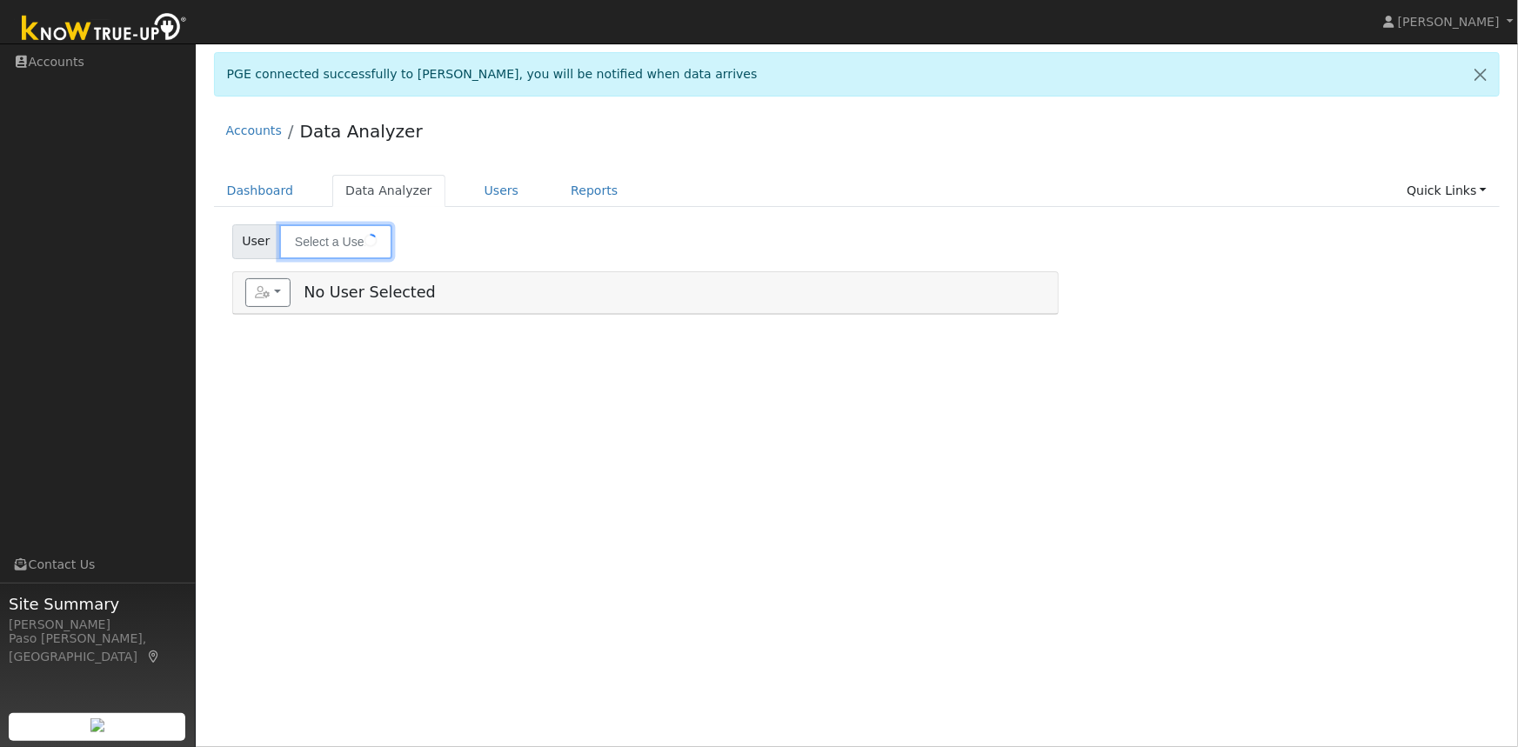
type input "[PERSON_NAME]"
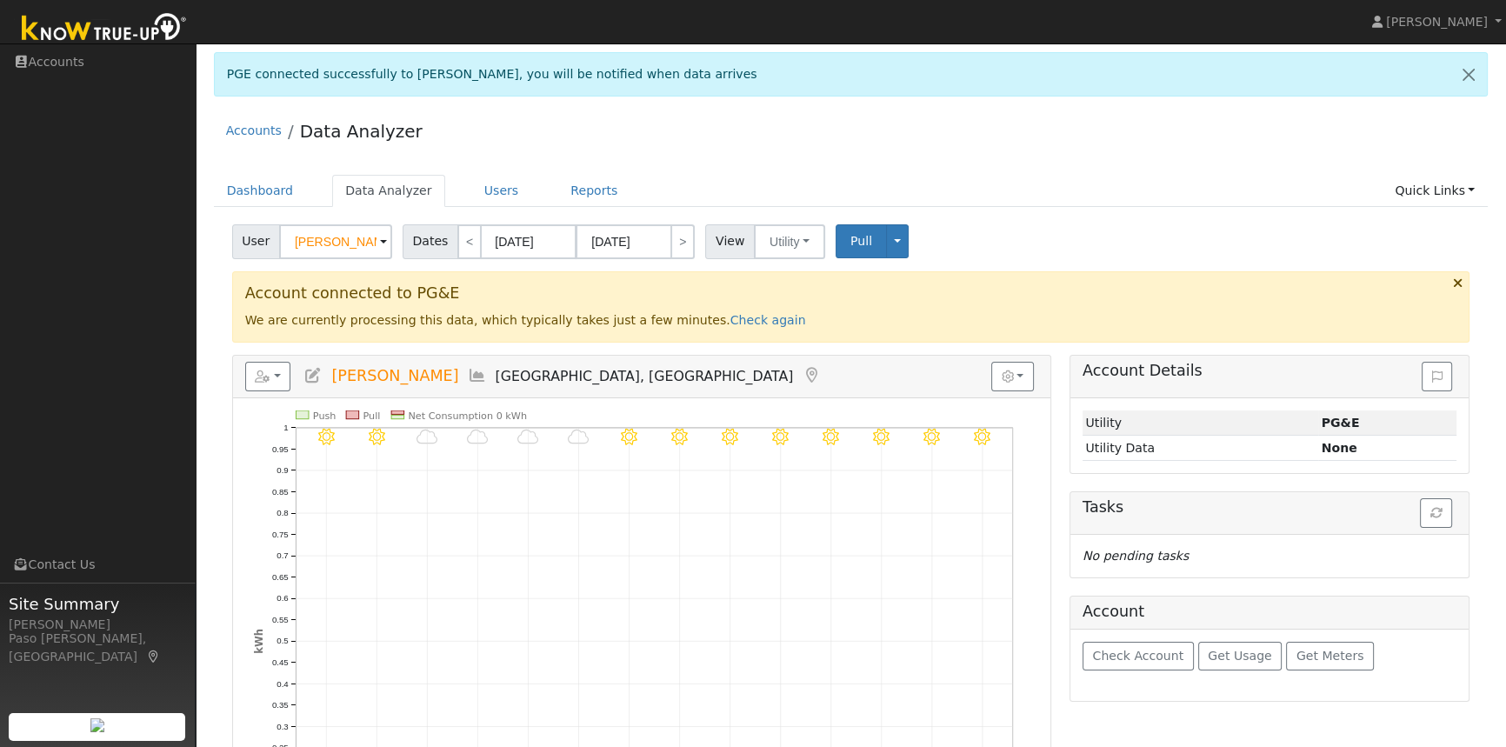
click at [1086, 385] on div "Account Details" at bounding box center [1270, 377] width 399 height 43
drag, startPoint x: 708, startPoint y: 323, endPoint x: 722, endPoint y: 322, distance: 13.9
click at [731, 323] on link "Check again" at bounding box center [769, 320] width 76 height 14
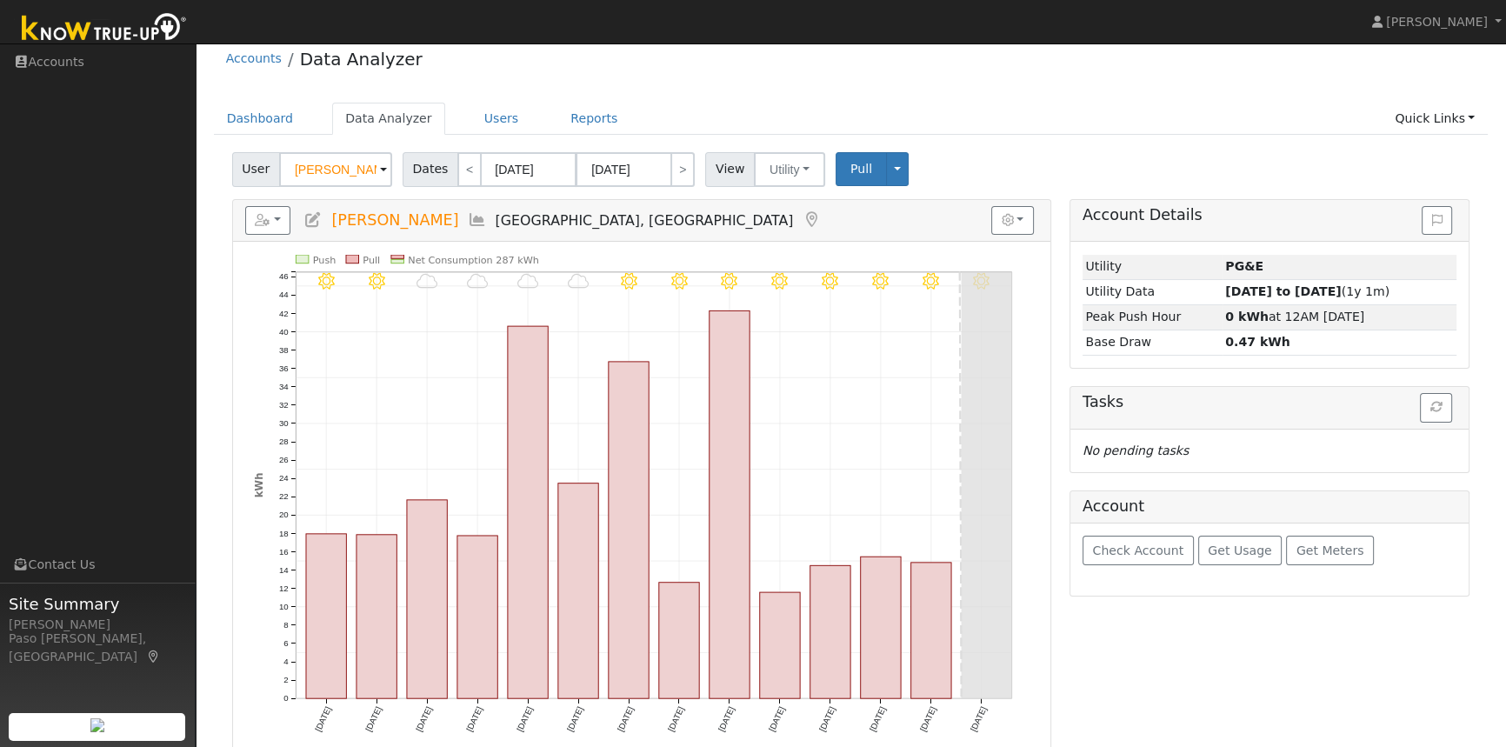
scroll to position [85, 0]
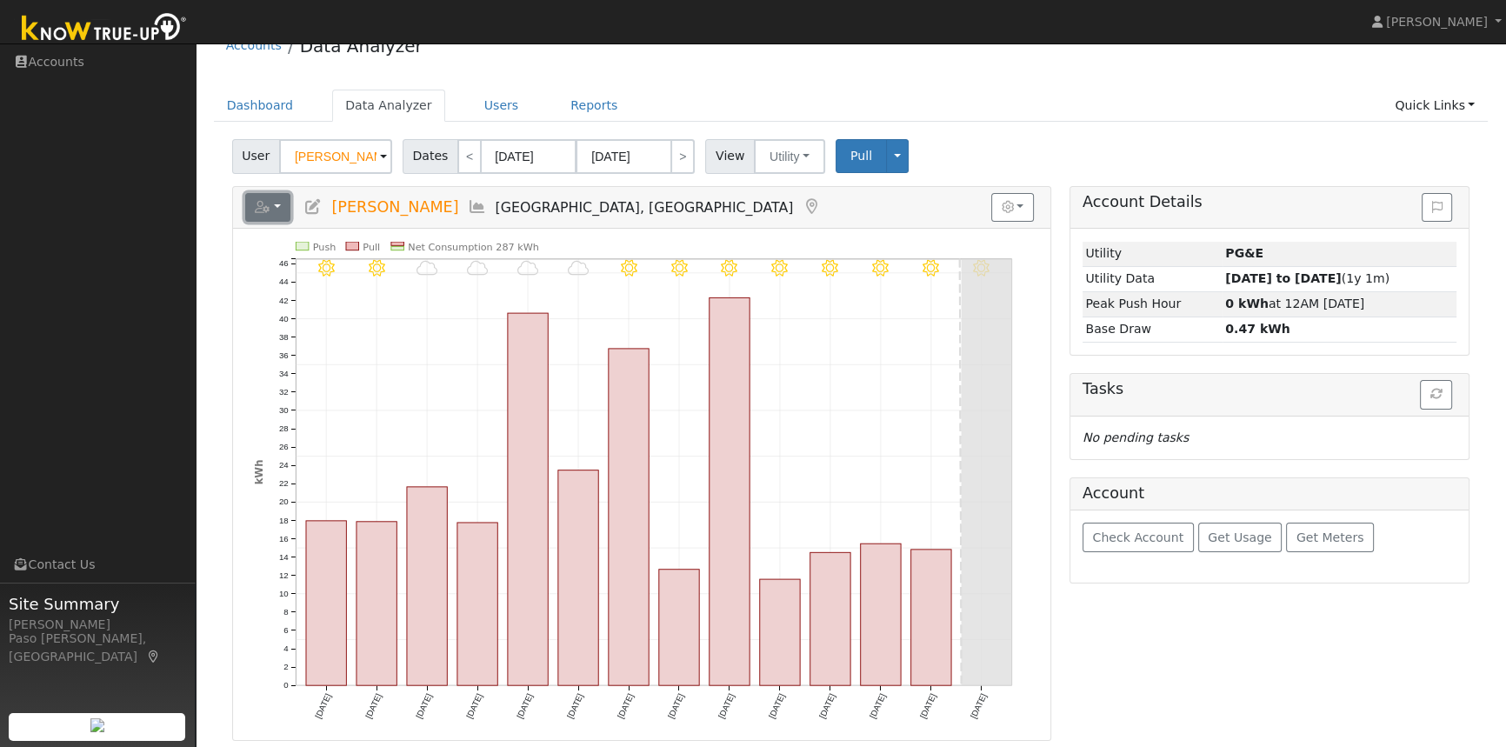
click at [276, 207] on button "button" at bounding box center [268, 208] width 46 height 30
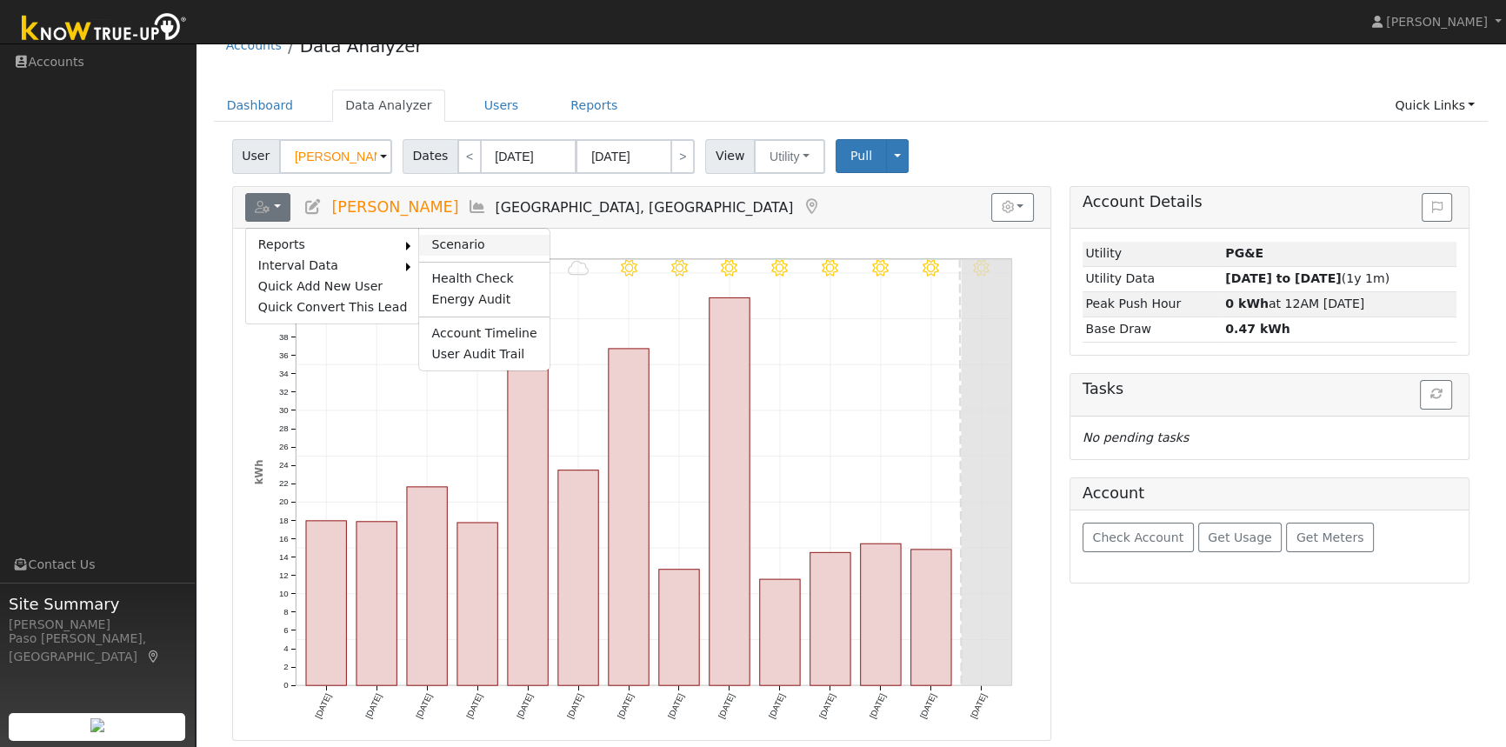
click at [445, 235] on link "Scenario" at bounding box center [484, 245] width 130 height 21
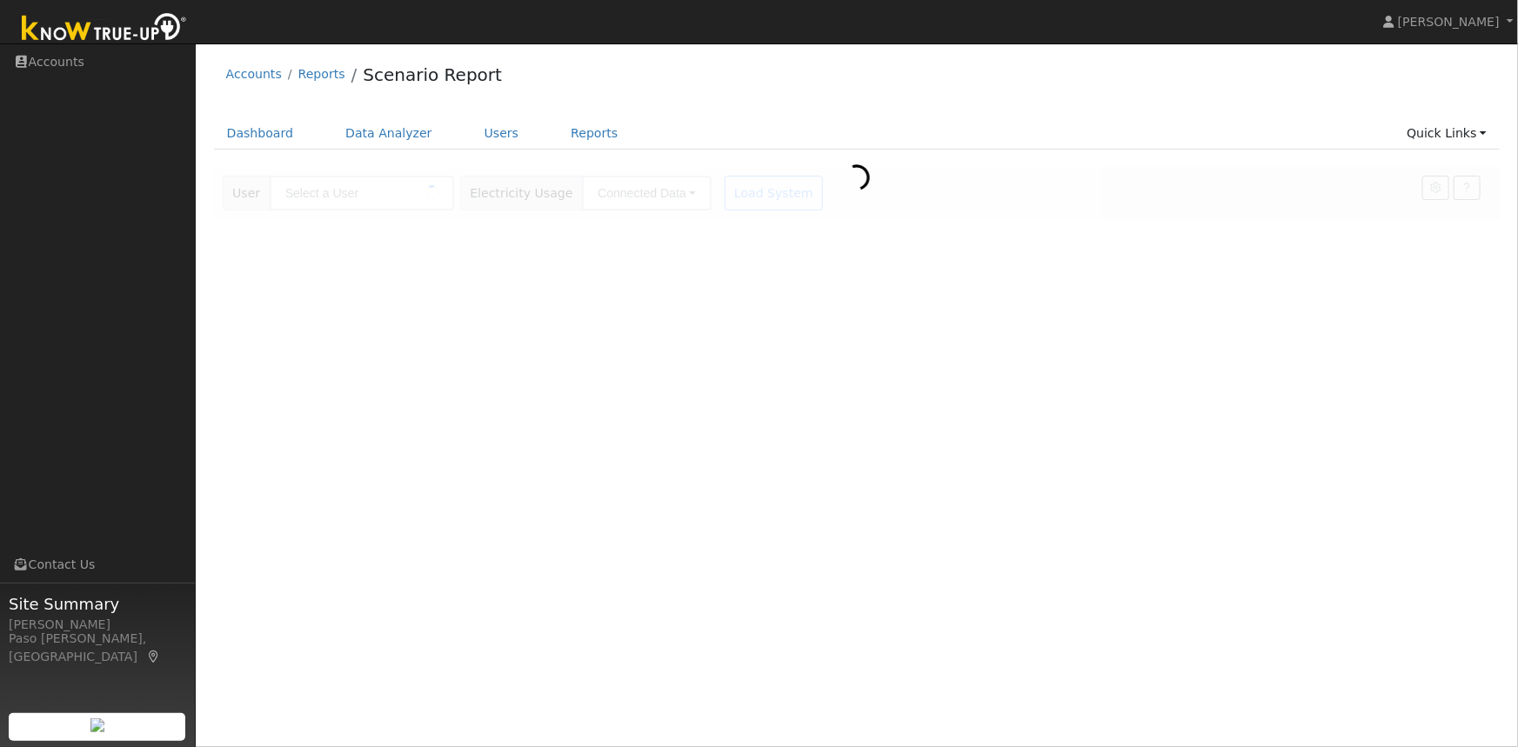
type input "[PERSON_NAME]"
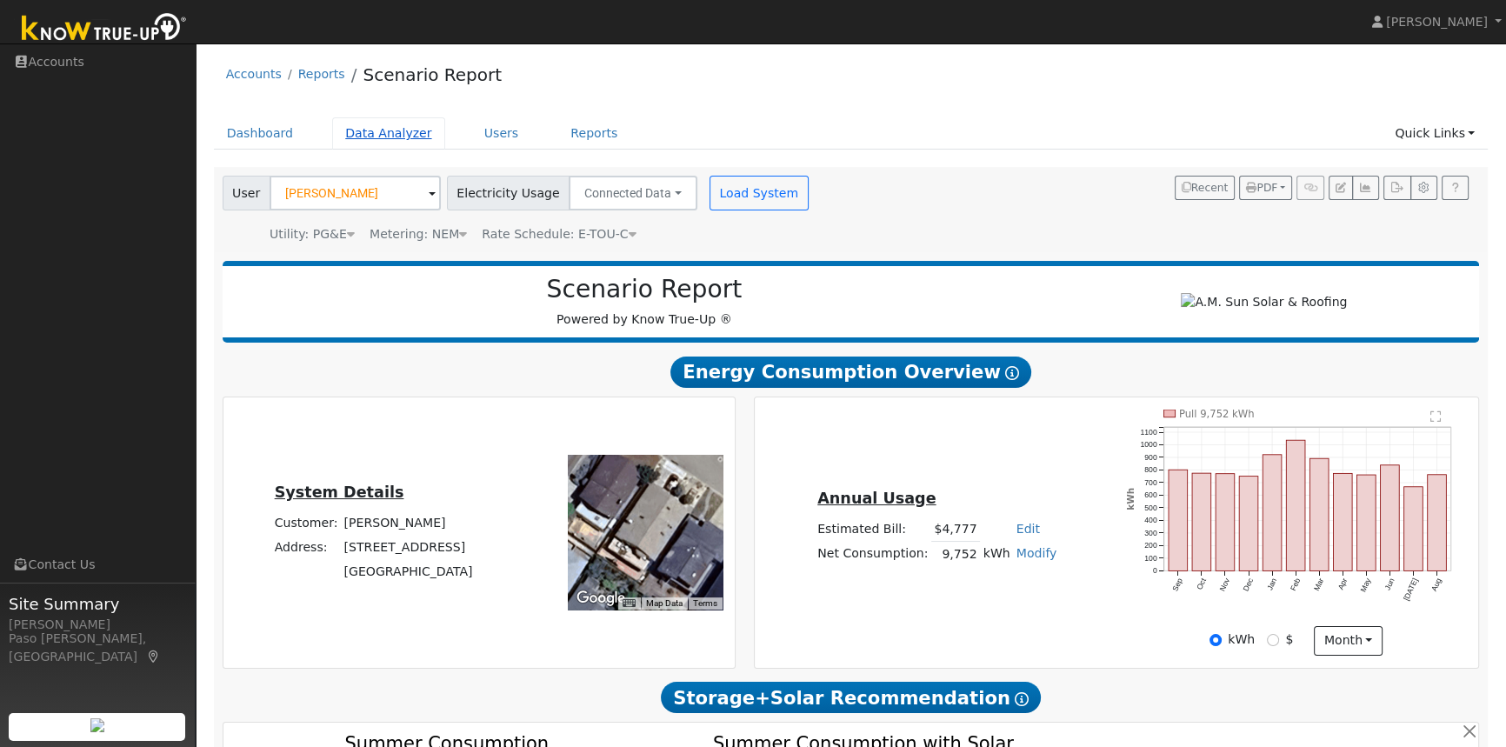
click at [377, 130] on link "Data Analyzer" at bounding box center [388, 133] width 113 height 32
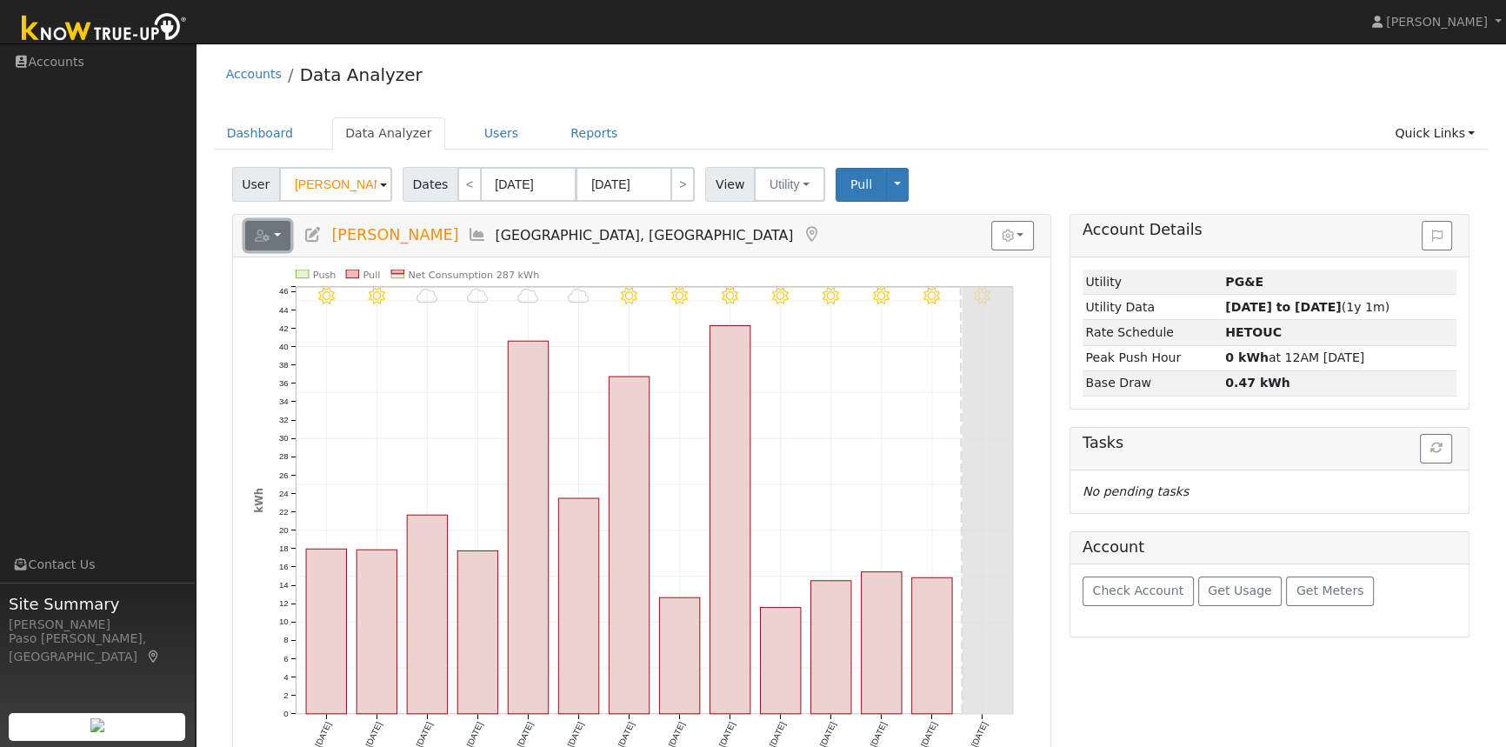
click at [277, 227] on button "button" at bounding box center [268, 236] width 46 height 30
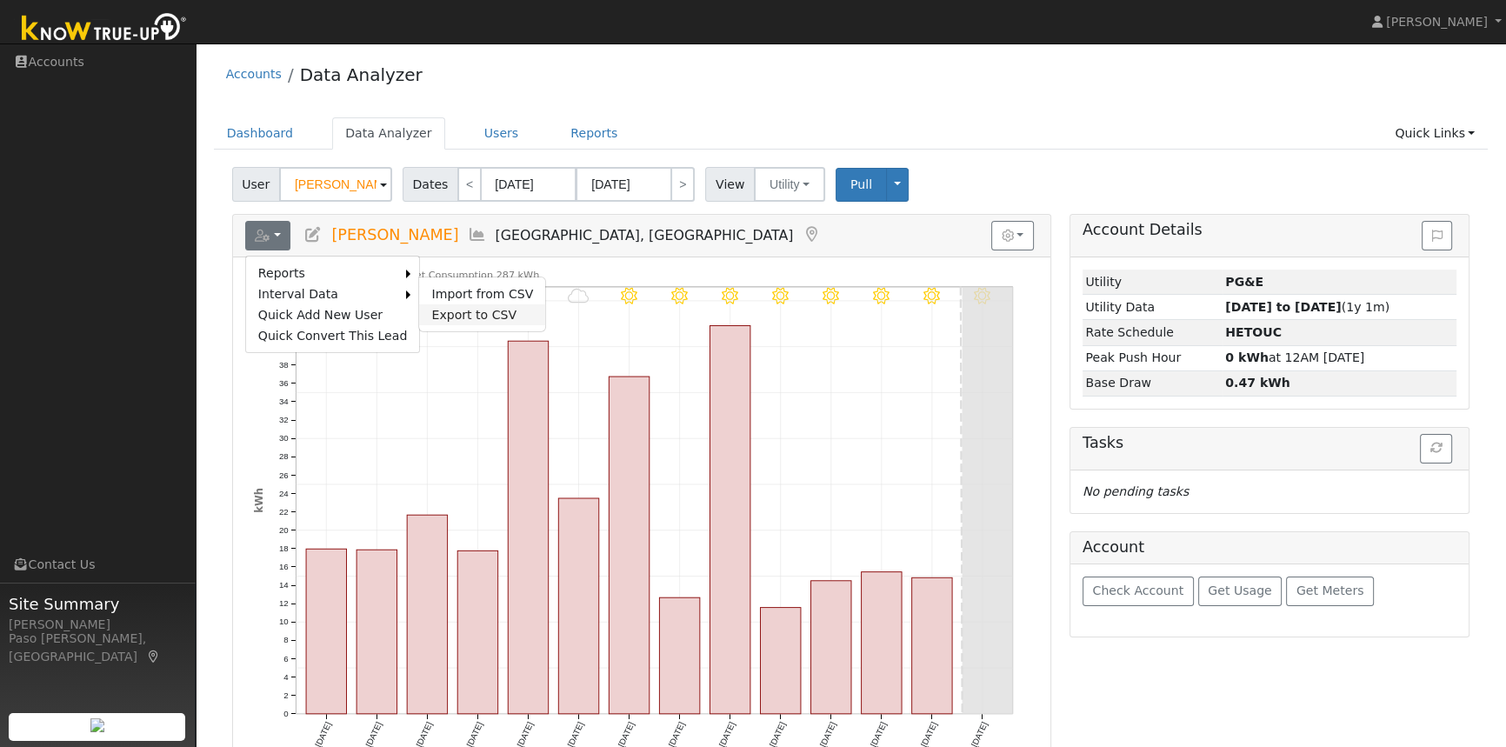
click at [452, 313] on link "Export to CSV" at bounding box center [482, 314] width 126 height 21
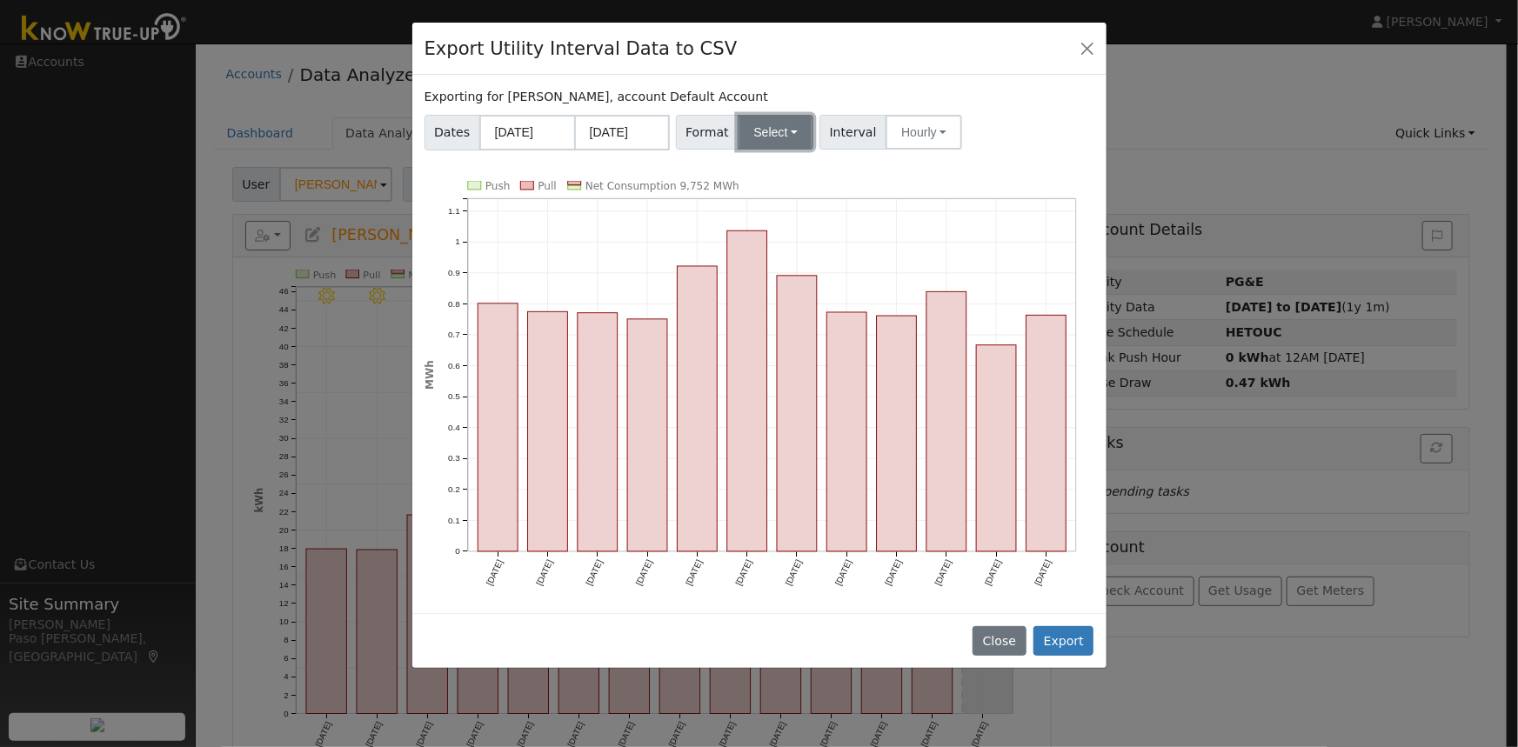
click at [756, 128] on button "Select" at bounding box center [775, 132] width 76 height 35
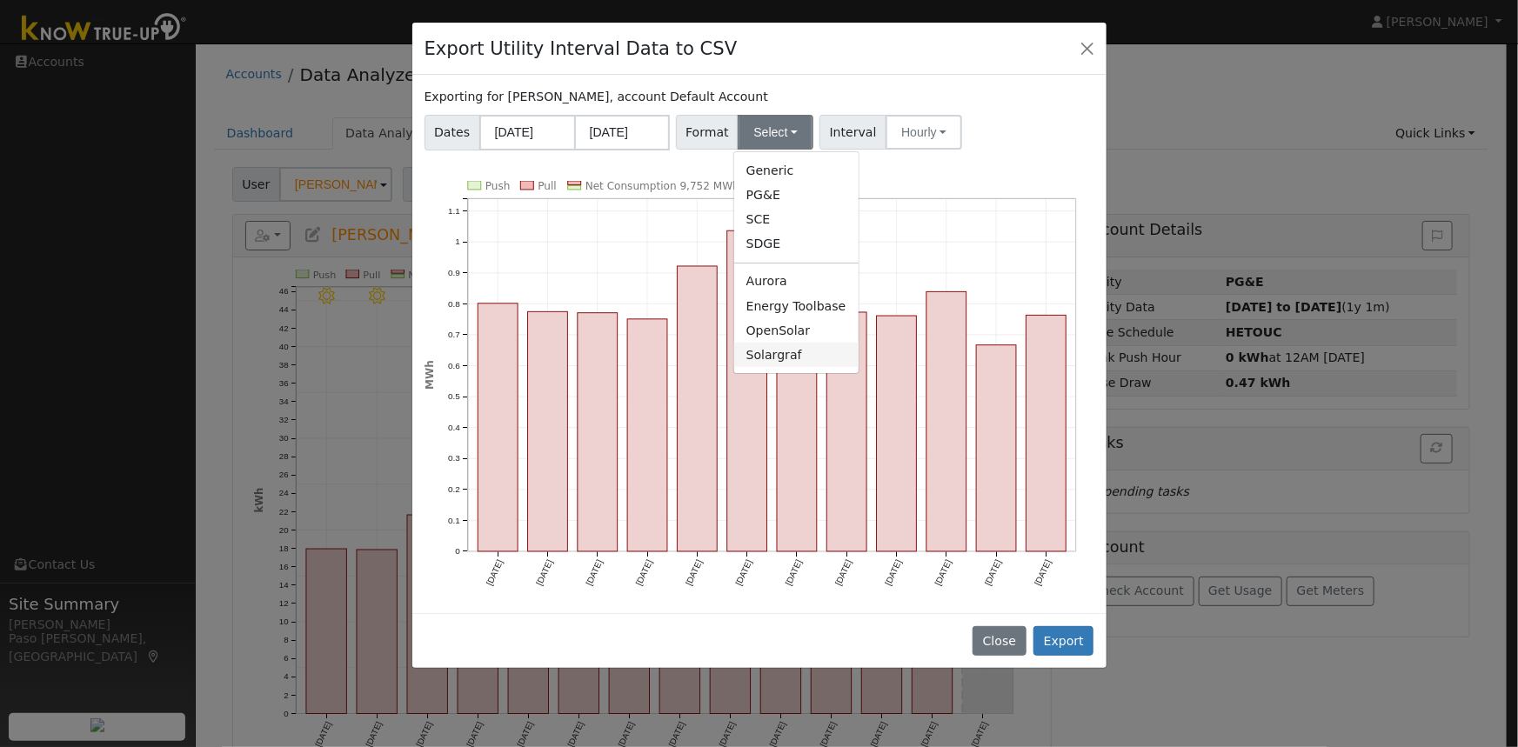
click at [763, 347] on link "Solargraf" at bounding box center [796, 355] width 124 height 24
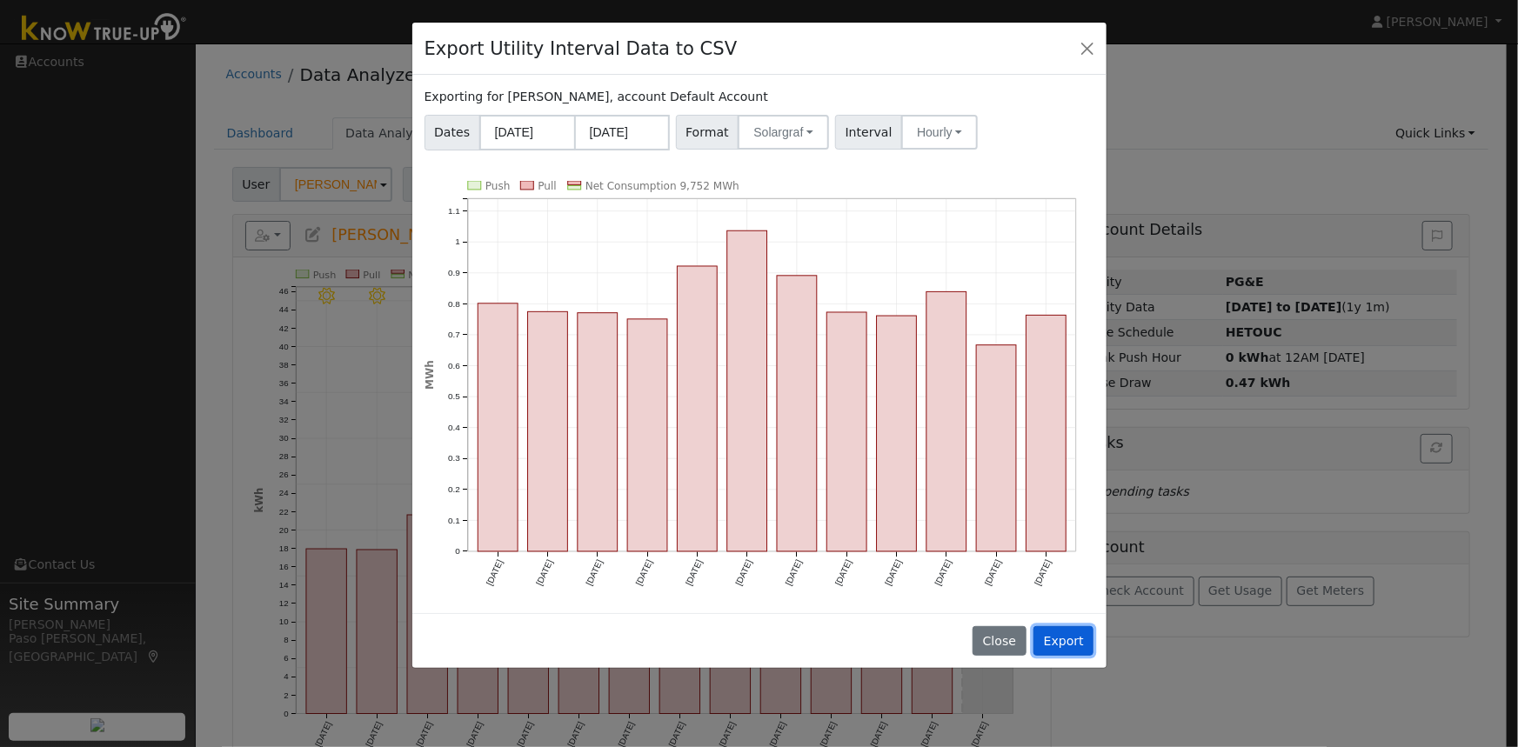
click at [1064, 631] on button "Export" at bounding box center [1063, 641] width 60 height 30
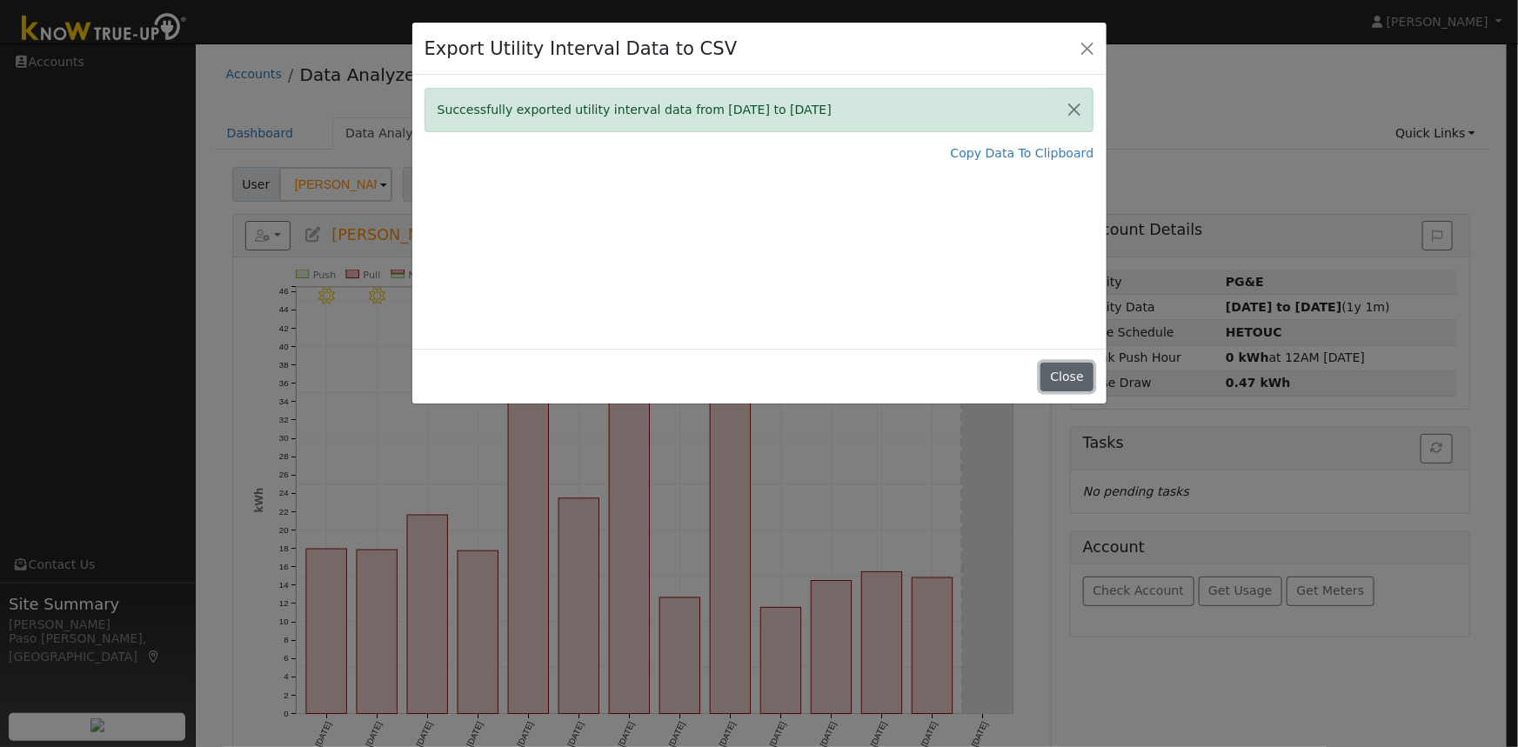
click at [1066, 380] on button "Close" at bounding box center [1066, 378] width 53 height 30
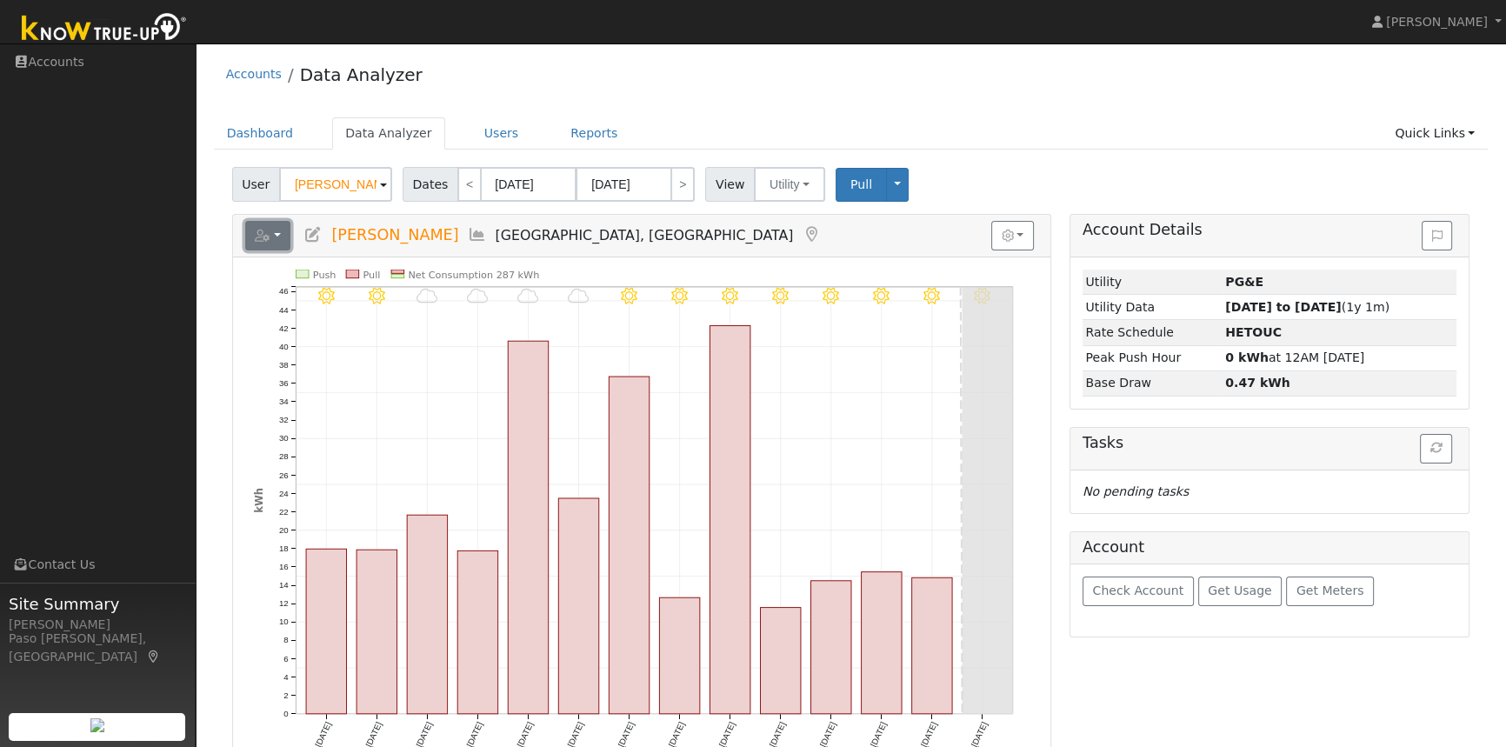
click at [270, 235] on button "button" at bounding box center [268, 236] width 46 height 30
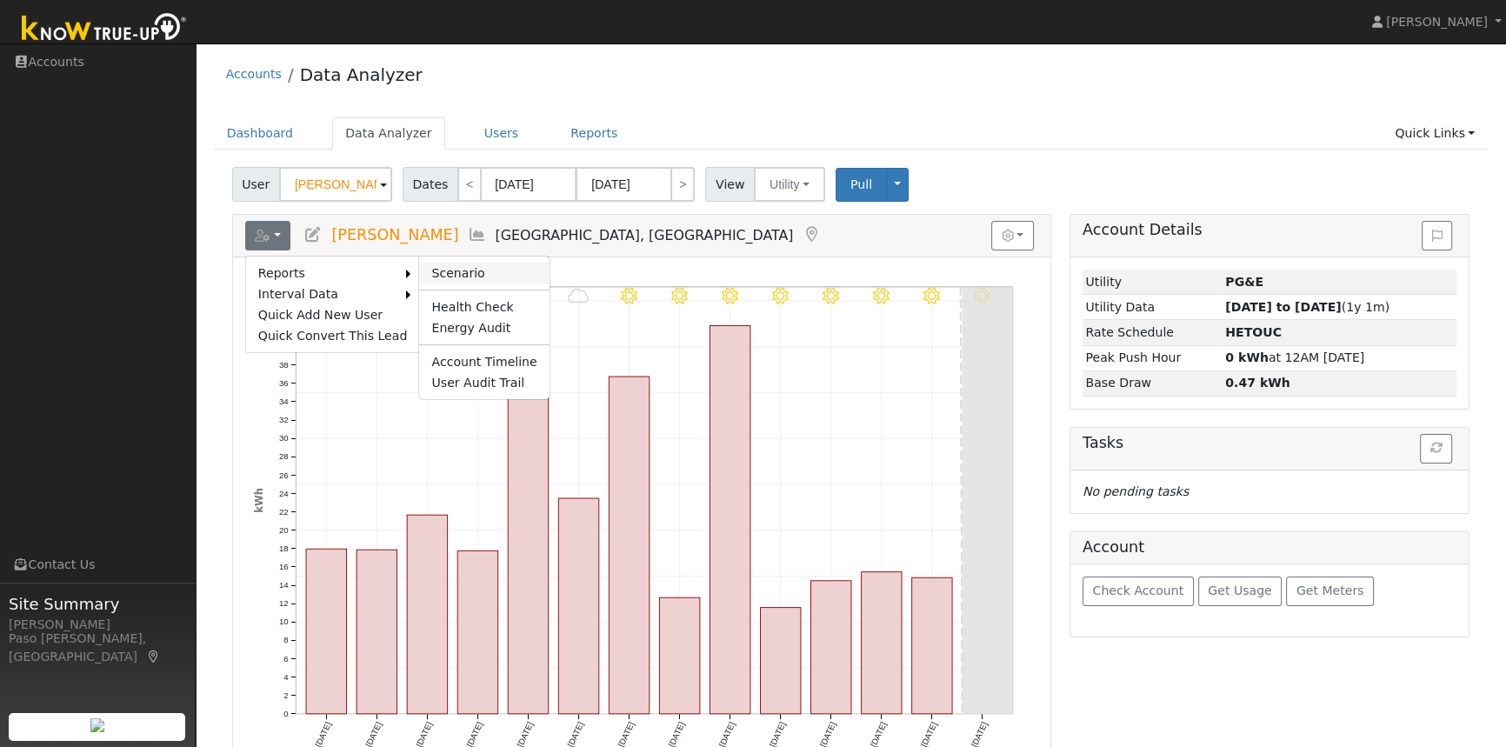
click at [425, 270] on link "Scenario" at bounding box center [484, 273] width 130 height 21
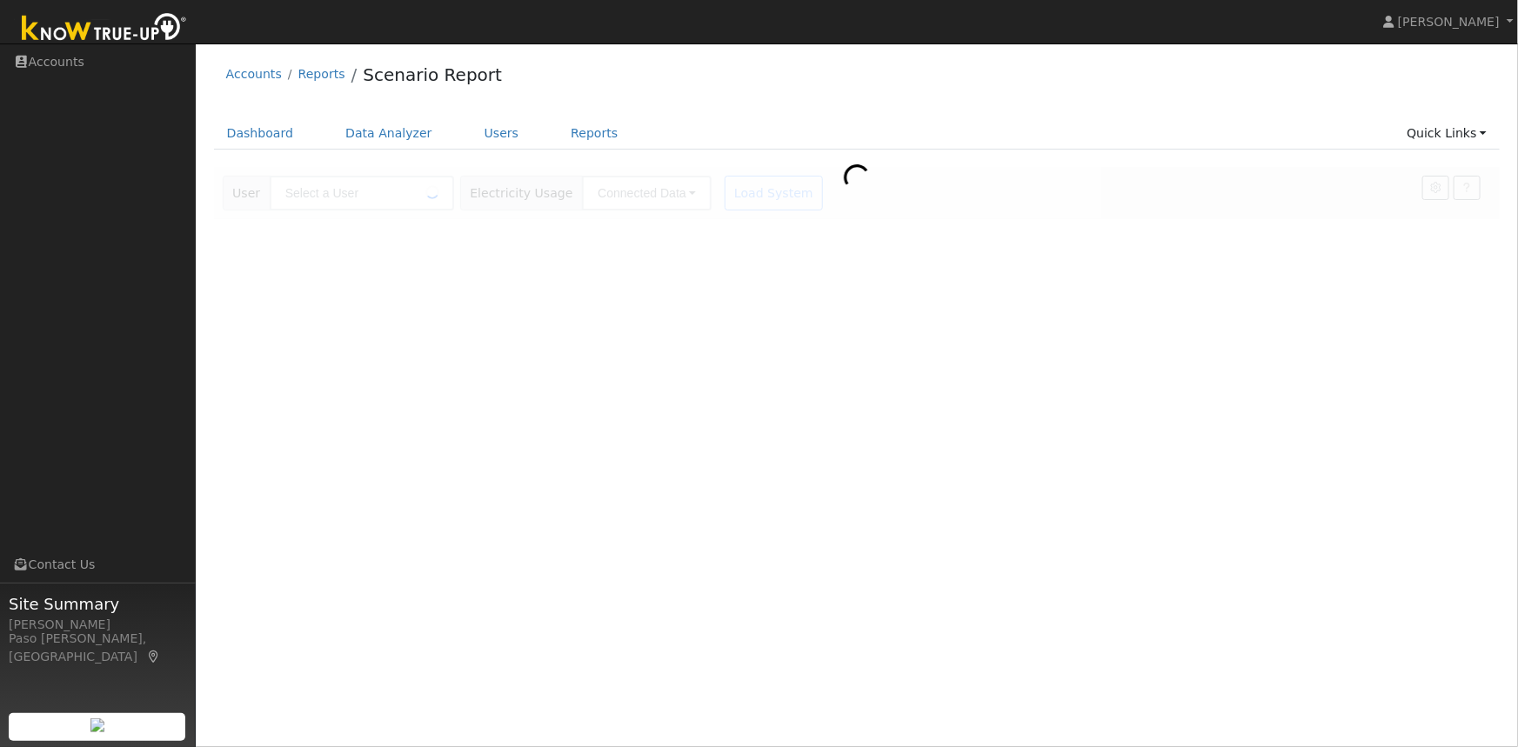
type input "[PERSON_NAME]"
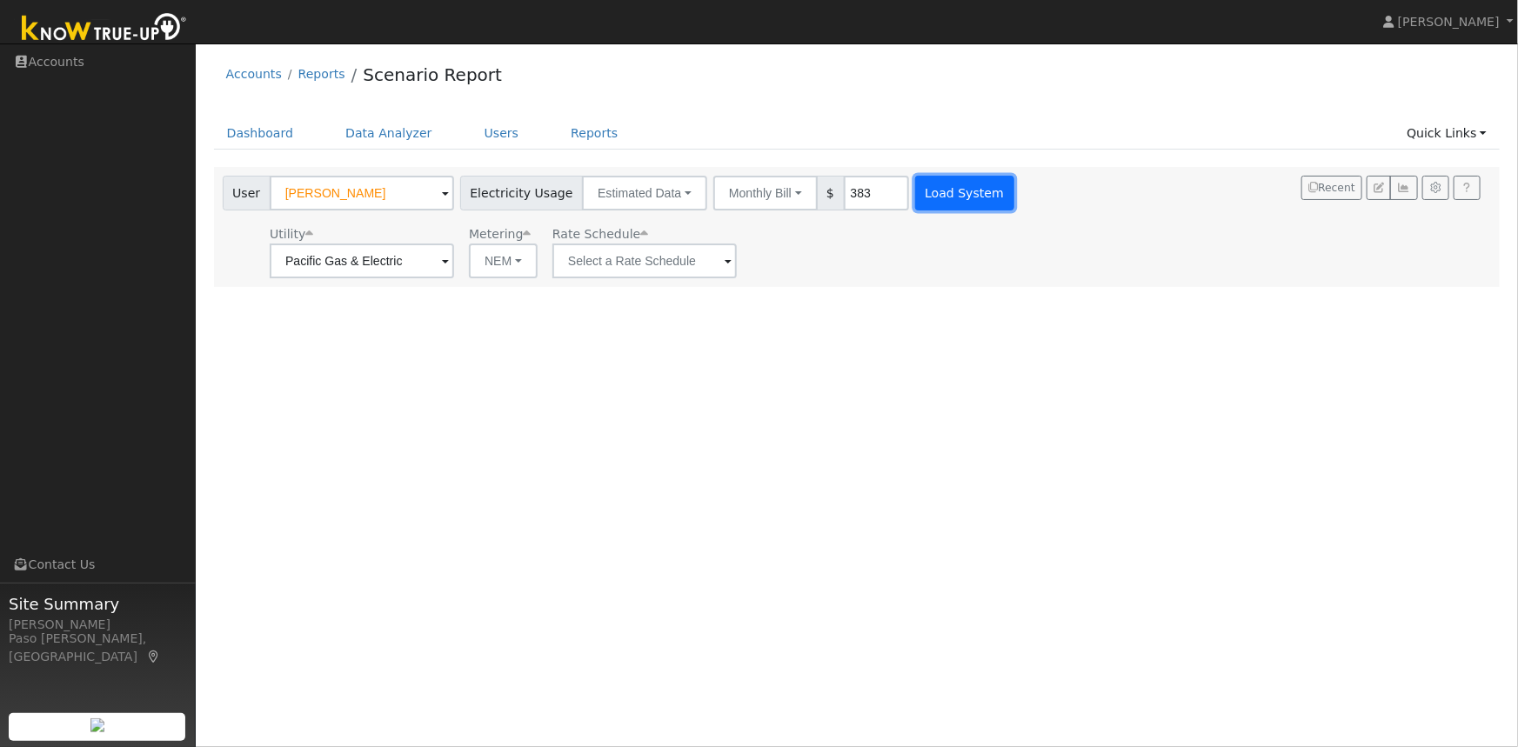
click at [946, 189] on button "Load System" at bounding box center [964, 193] width 99 height 35
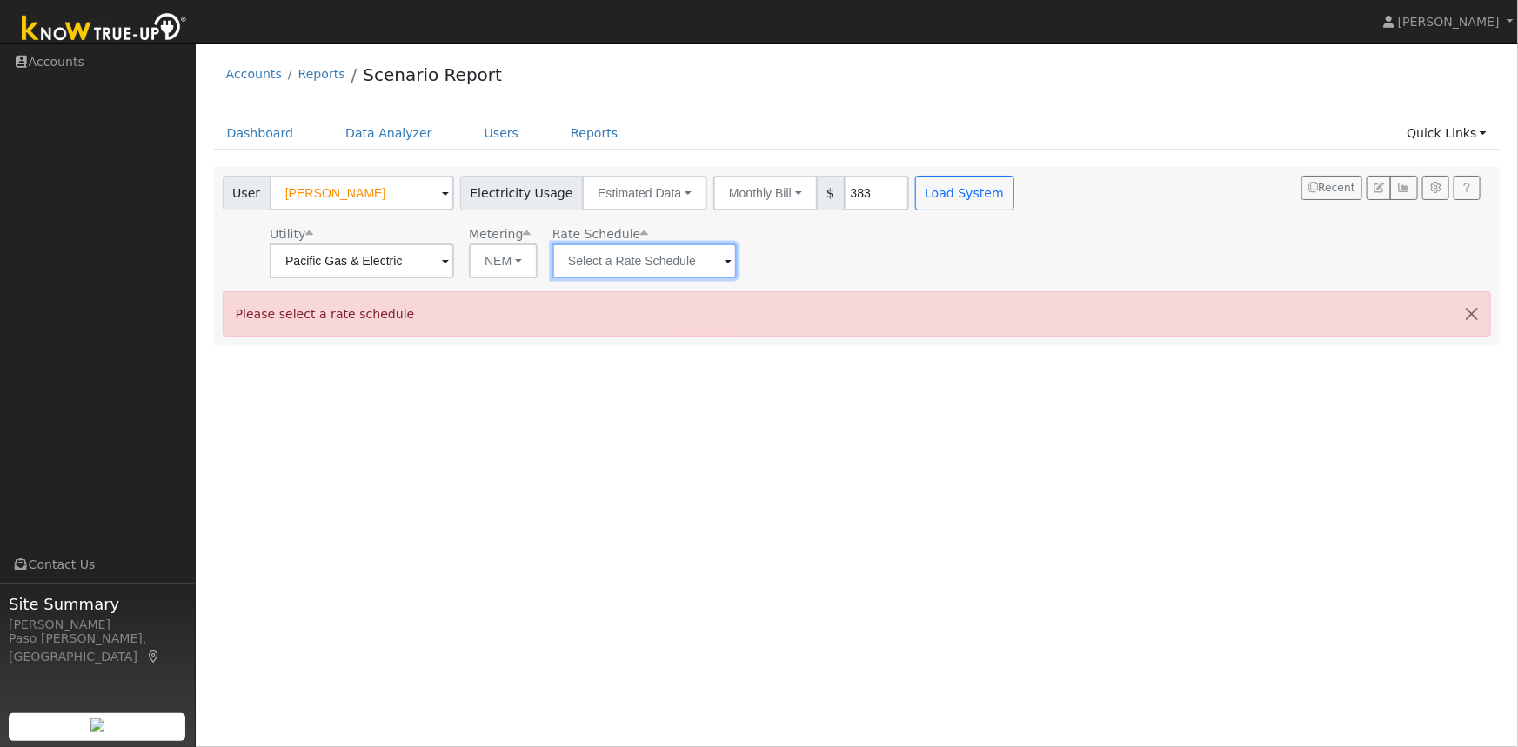
click at [684, 255] on input "text" at bounding box center [644, 261] width 184 height 35
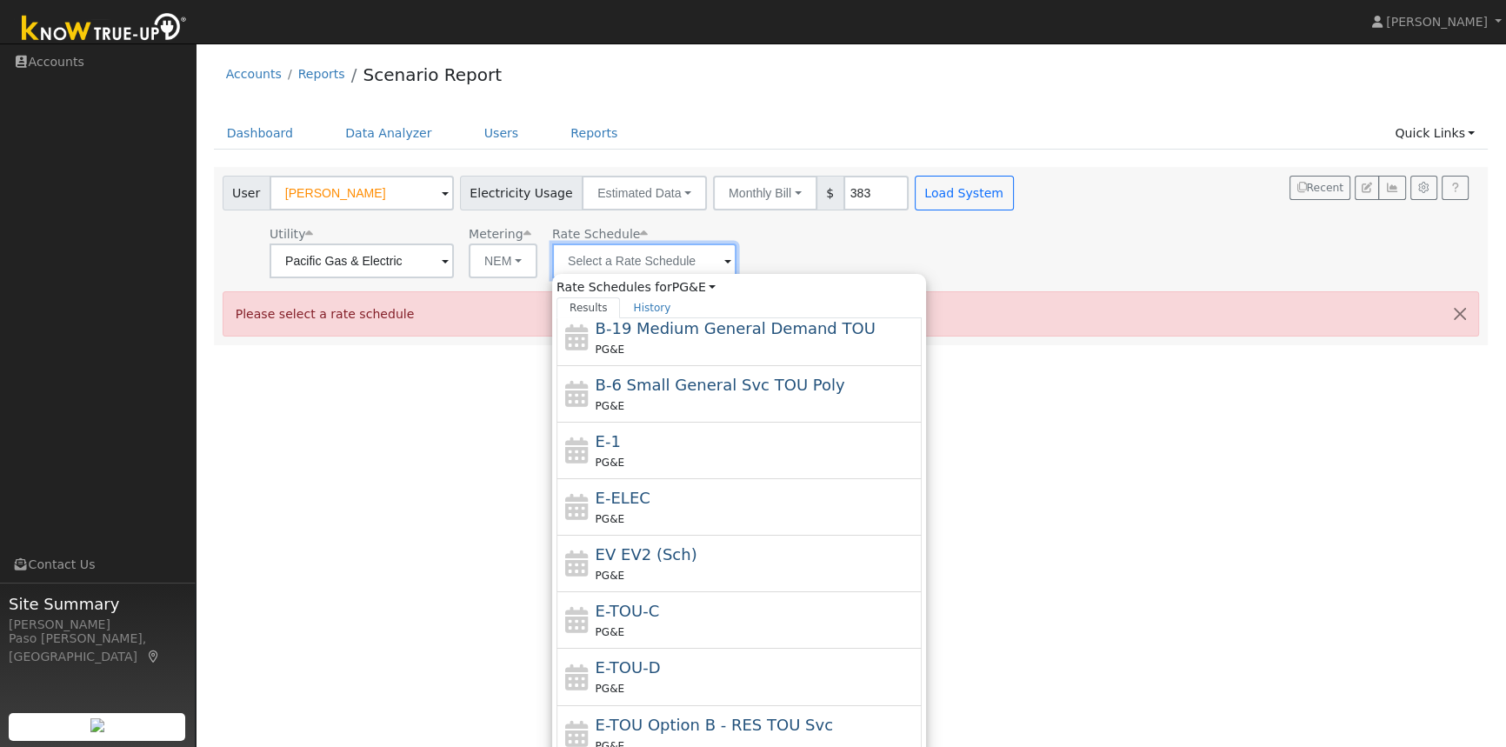
scroll to position [237, 0]
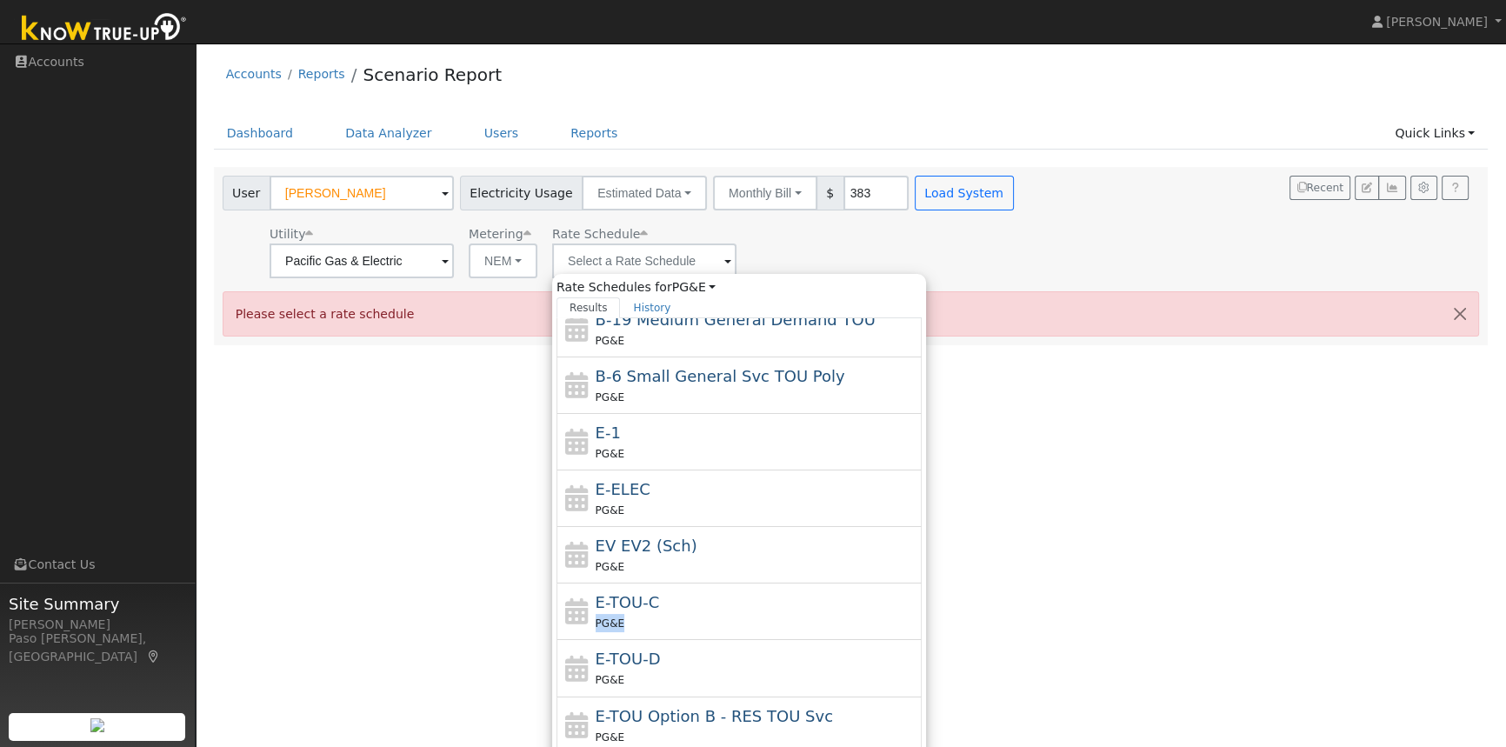
click at [682, 611] on div "E-TOU-C PG&E" at bounding box center [757, 612] width 323 height 42
type input "E-TOU-C"
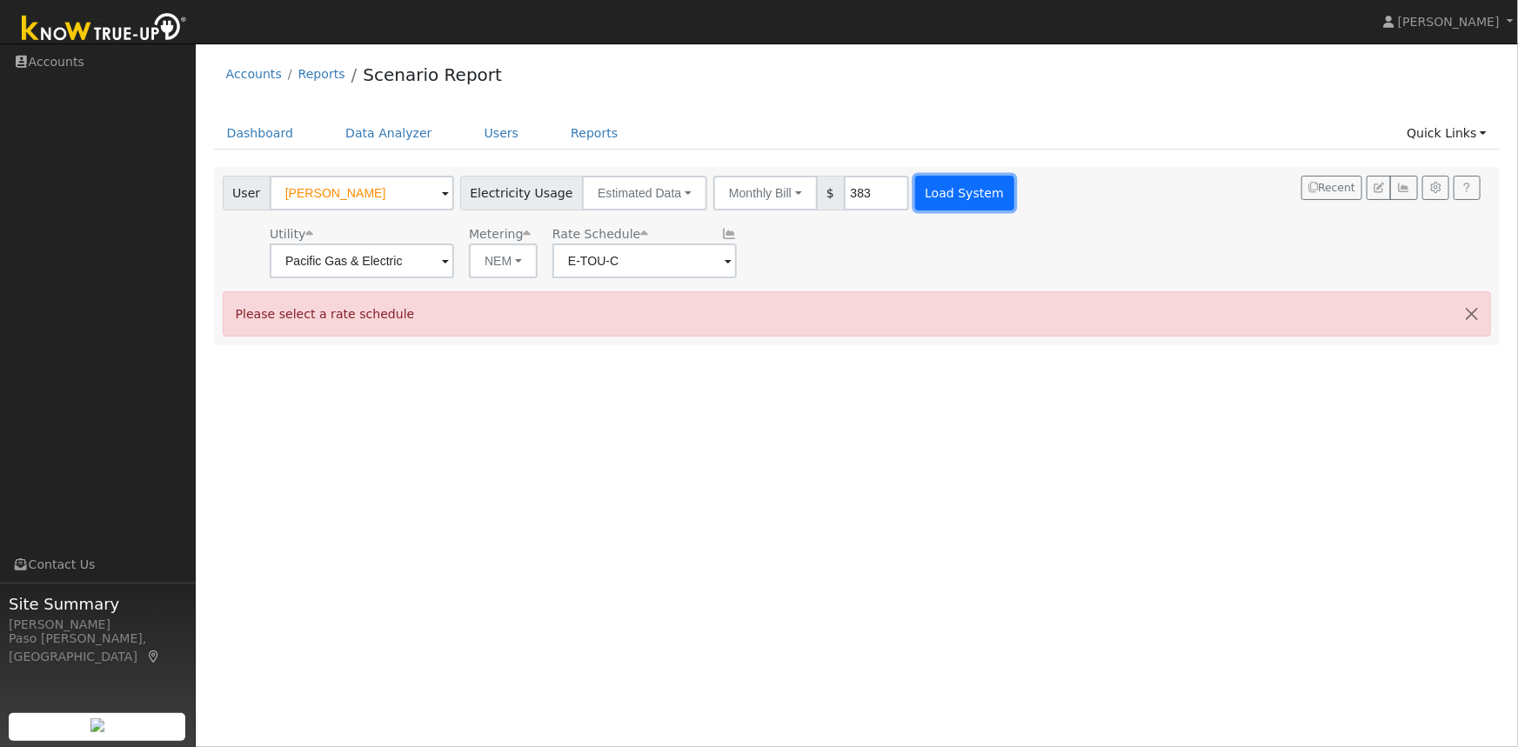
click at [931, 188] on button "Load System" at bounding box center [964, 193] width 99 height 35
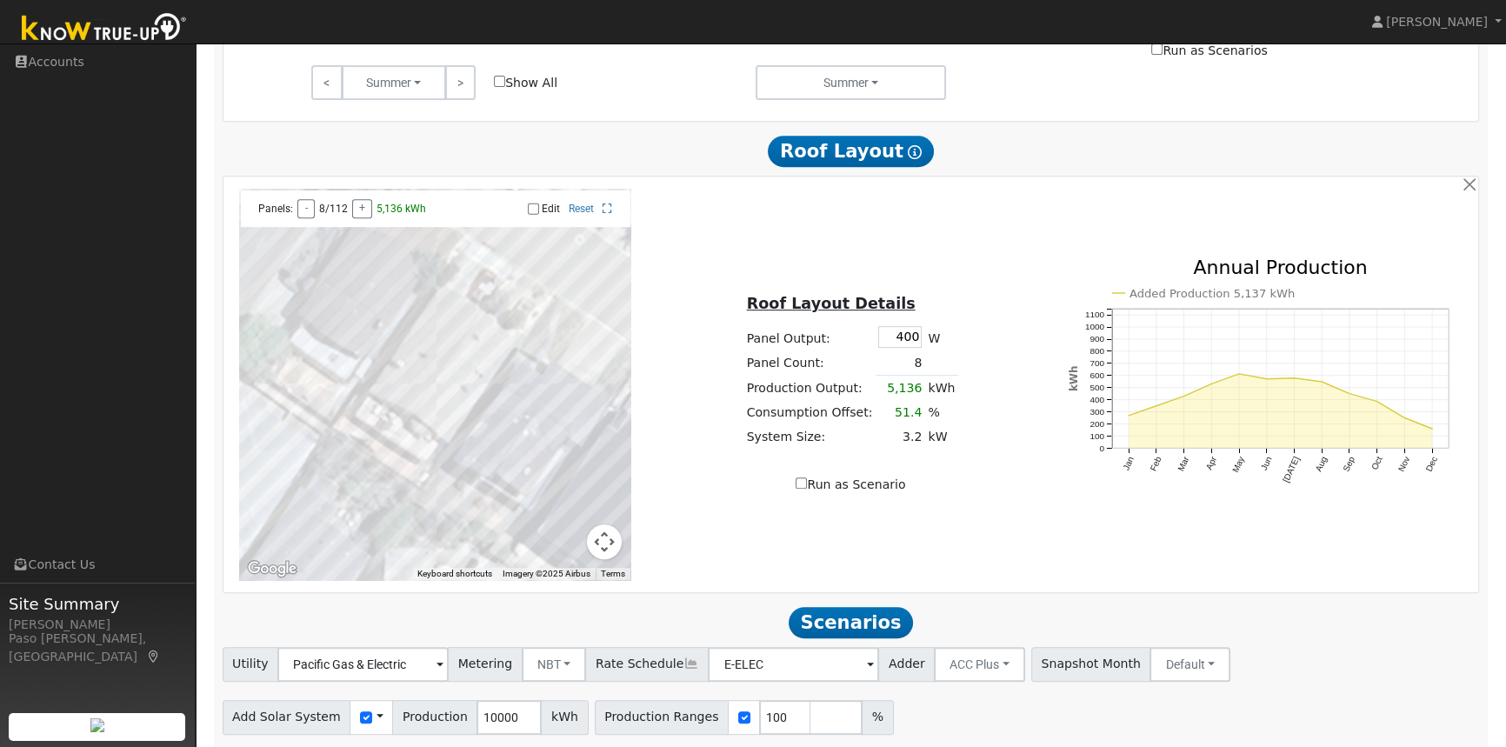
scroll to position [987, 0]
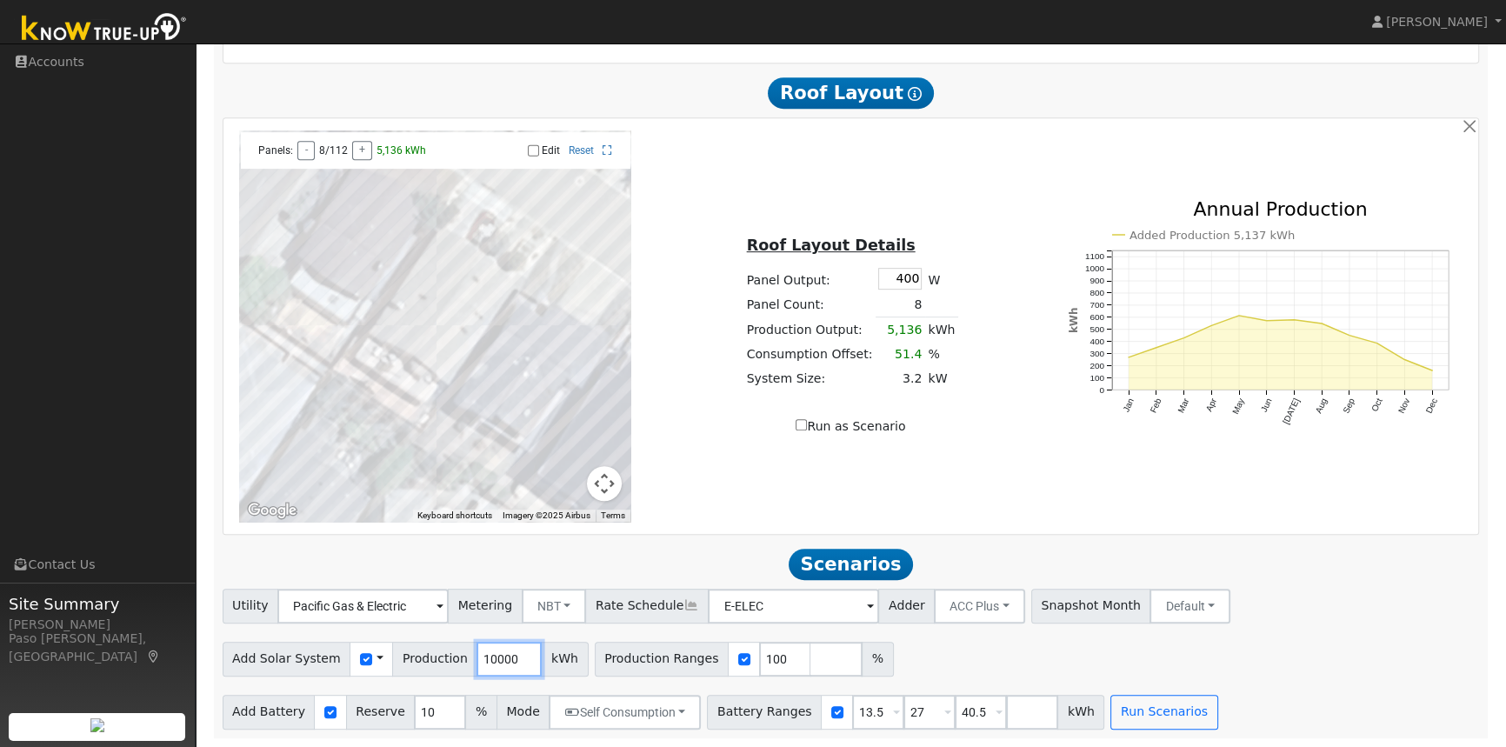
drag, startPoint x: 496, startPoint y: 660, endPoint x: 453, endPoint y: 661, distance: 42.6
click at [477, 661] on input "10000" at bounding box center [509, 659] width 65 height 35
type input "11850"
click at [917, 667] on div "Add Solar System Use CSV Data Production 11850 kWh Production Ranges 100 %" at bounding box center [851, 656] width 1264 height 41
click at [434, 718] on input "9" at bounding box center [440, 712] width 52 height 35
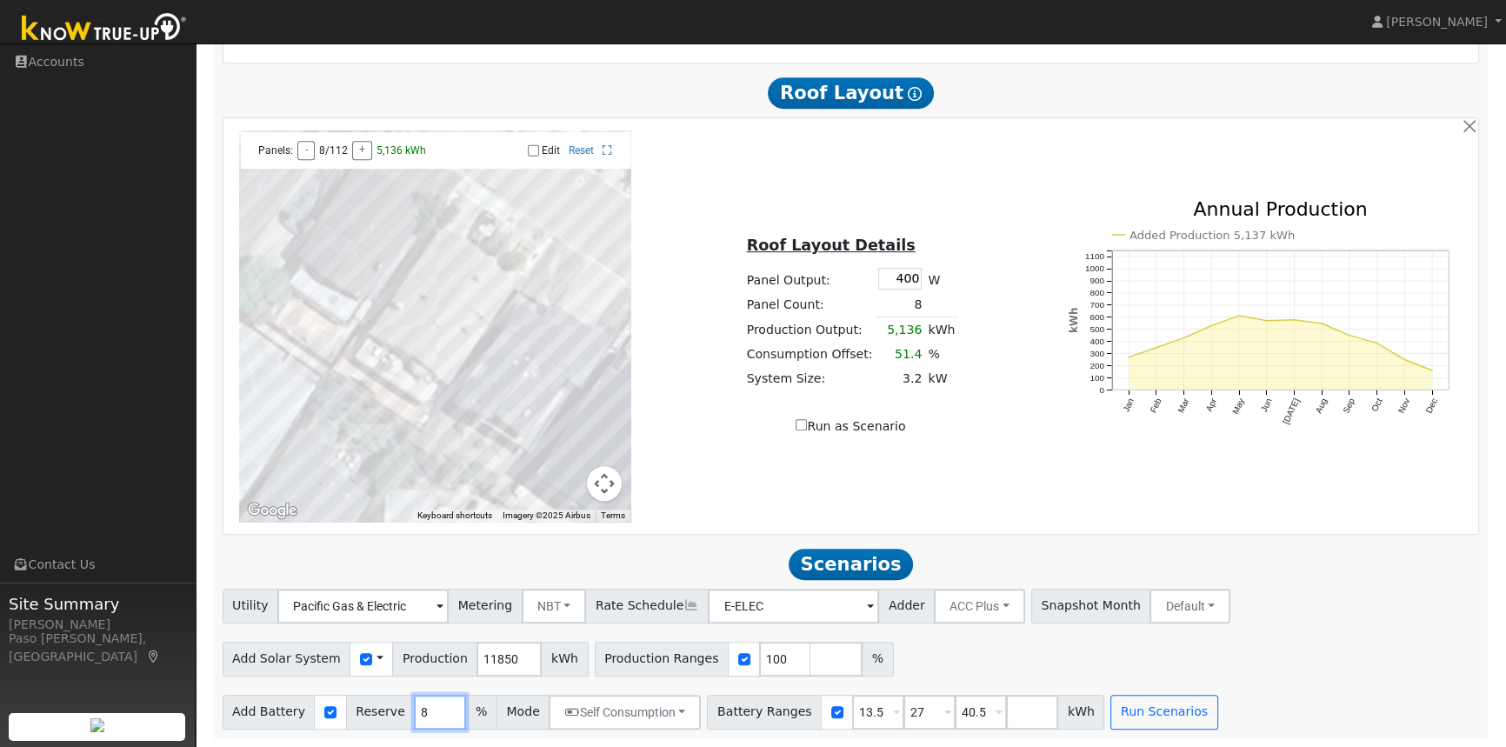
click at [432, 718] on input "8" at bounding box center [440, 712] width 52 height 35
click at [432, 718] on input "7" at bounding box center [440, 712] width 52 height 35
click at [432, 718] on input "6" at bounding box center [440, 712] width 52 height 35
click at [432, 718] on input "5" at bounding box center [440, 712] width 52 height 35
click at [432, 718] on input "4" at bounding box center [440, 712] width 52 height 35
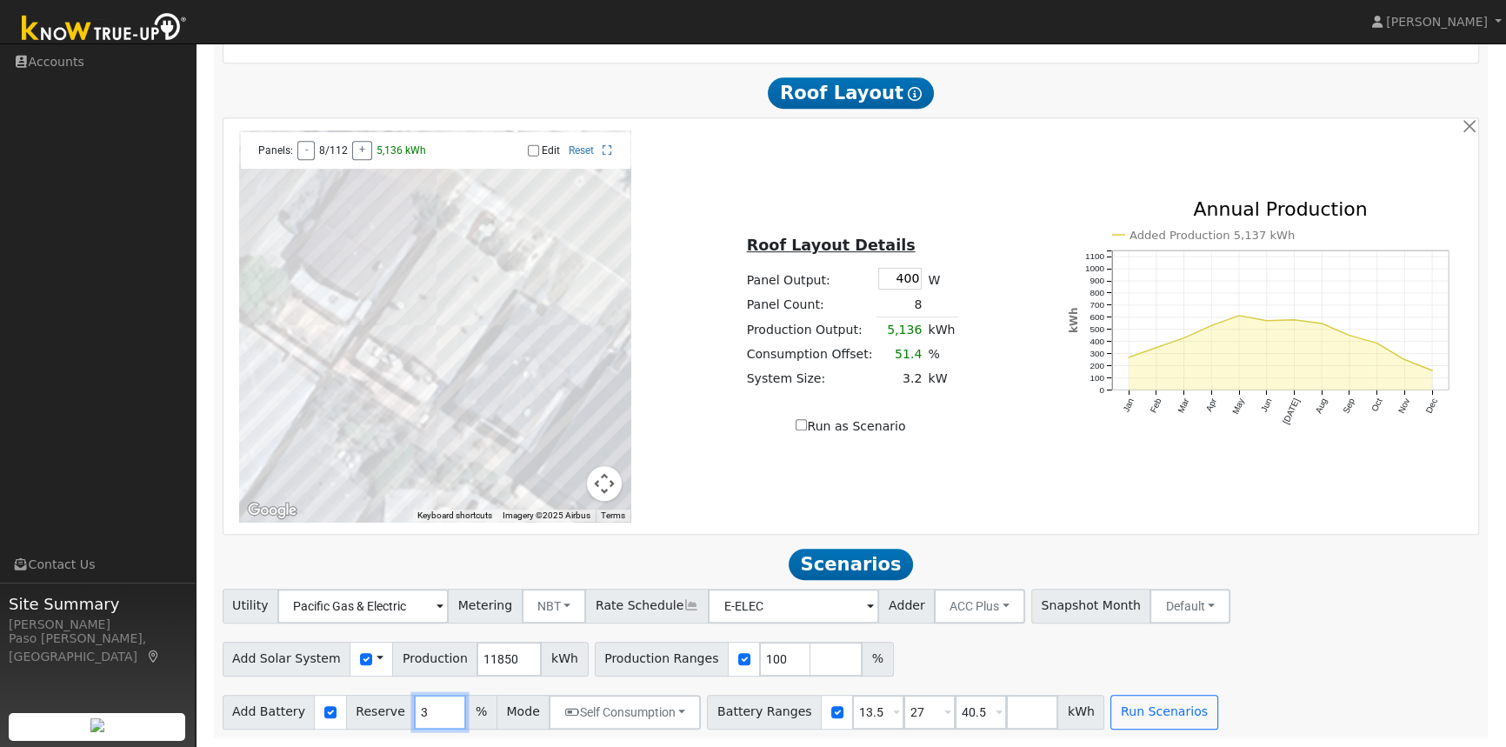
click at [433, 718] on input "3" at bounding box center [440, 712] width 52 height 35
click at [433, 718] on input "2" at bounding box center [440, 712] width 52 height 35
click at [433, 718] on input "1" at bounding box center [440, 712] width 52 height 35
type input "0"
click at [433, 718] on input "0" at bounding box center [440, 712] width 52 height 35
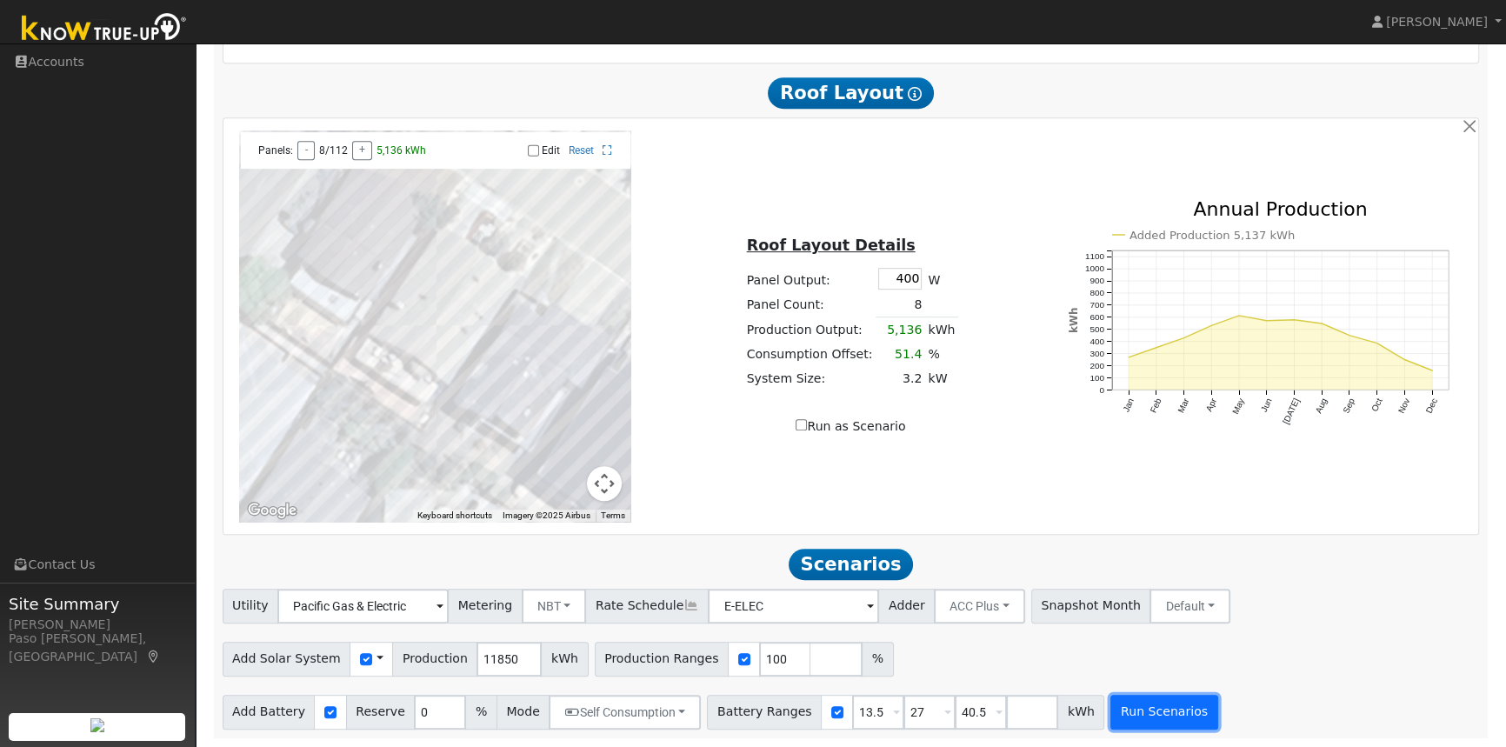
click at [1136, 710] on button "Run Scenarios" at bounding box center [1164, 712] width 107 height 35
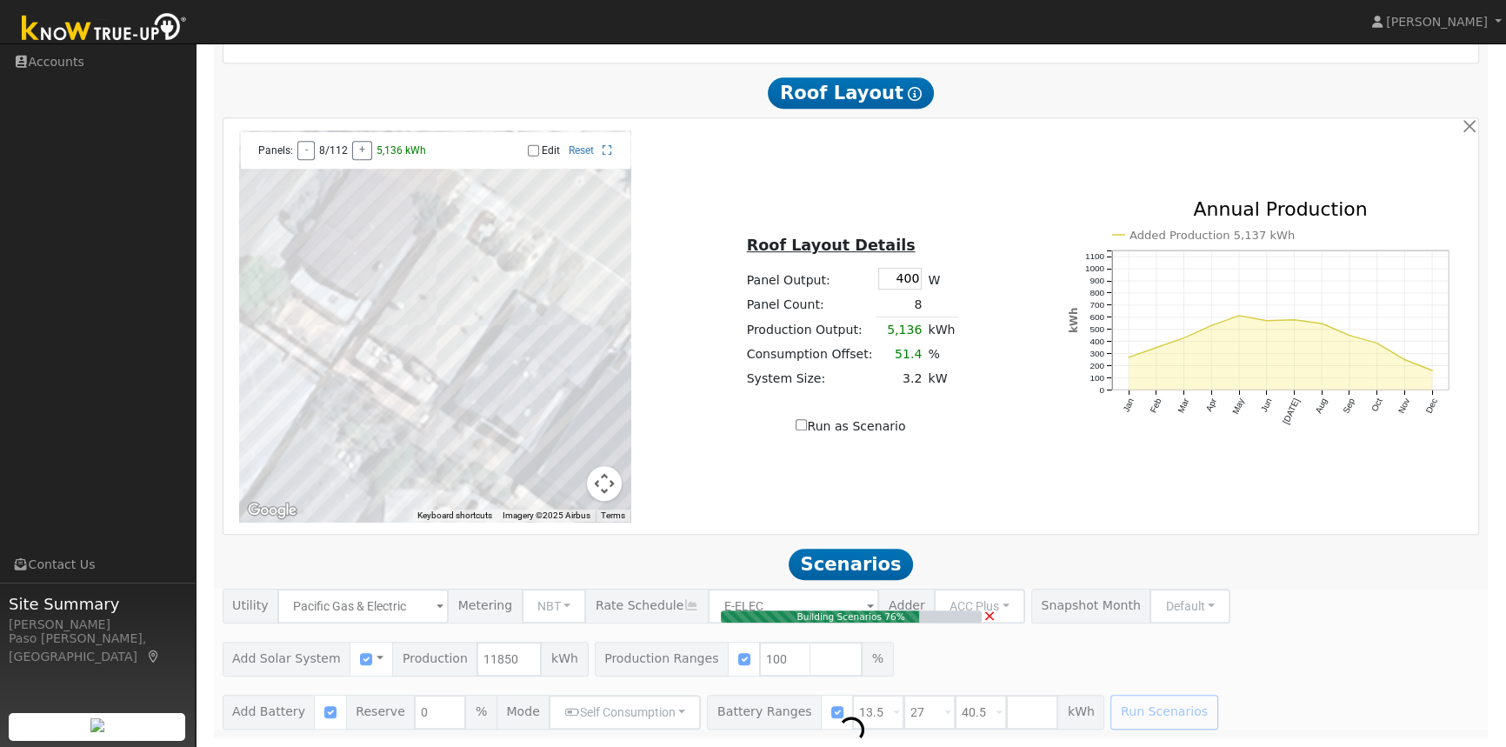
type input "7.9"
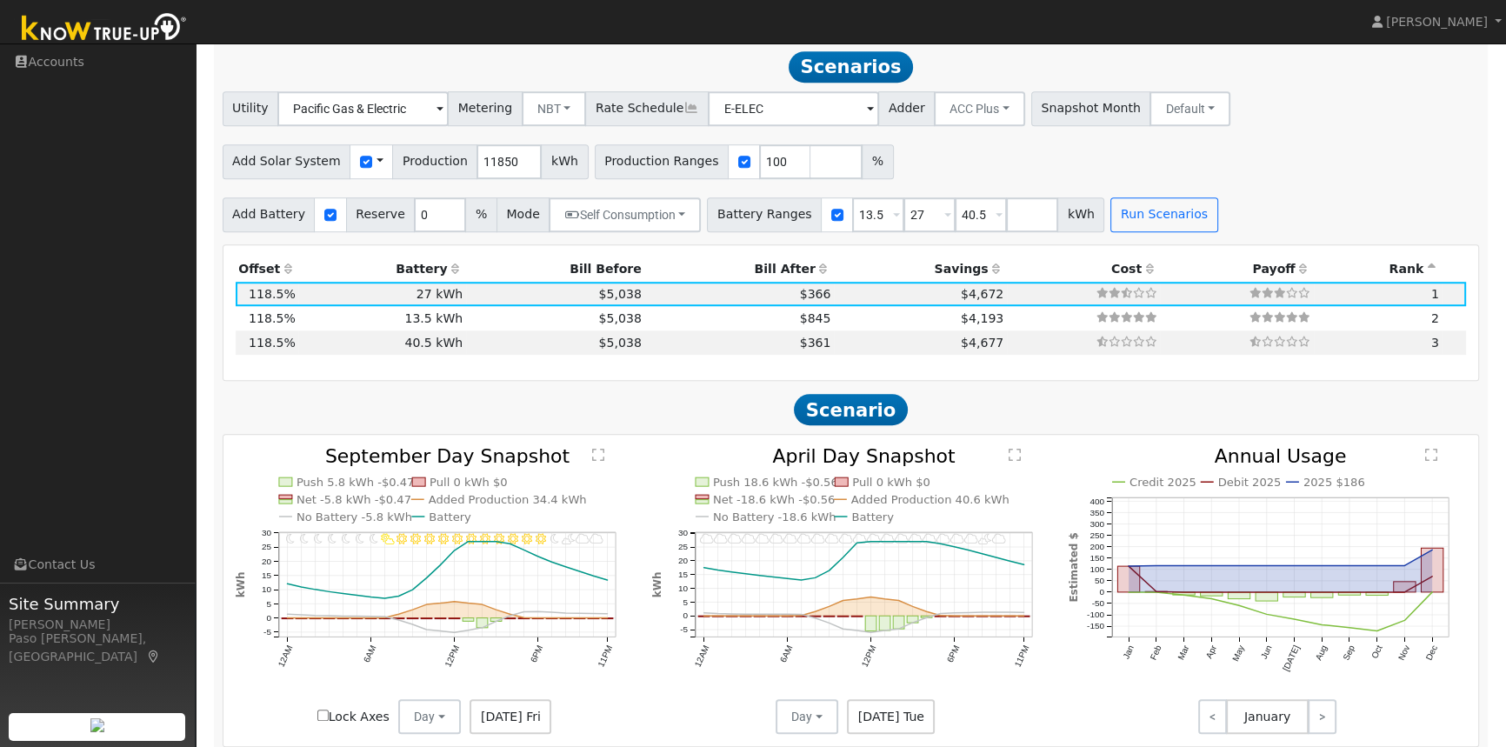
scroll to position [1482, 0]
